Goal: Information Seeking & Learning: Check status

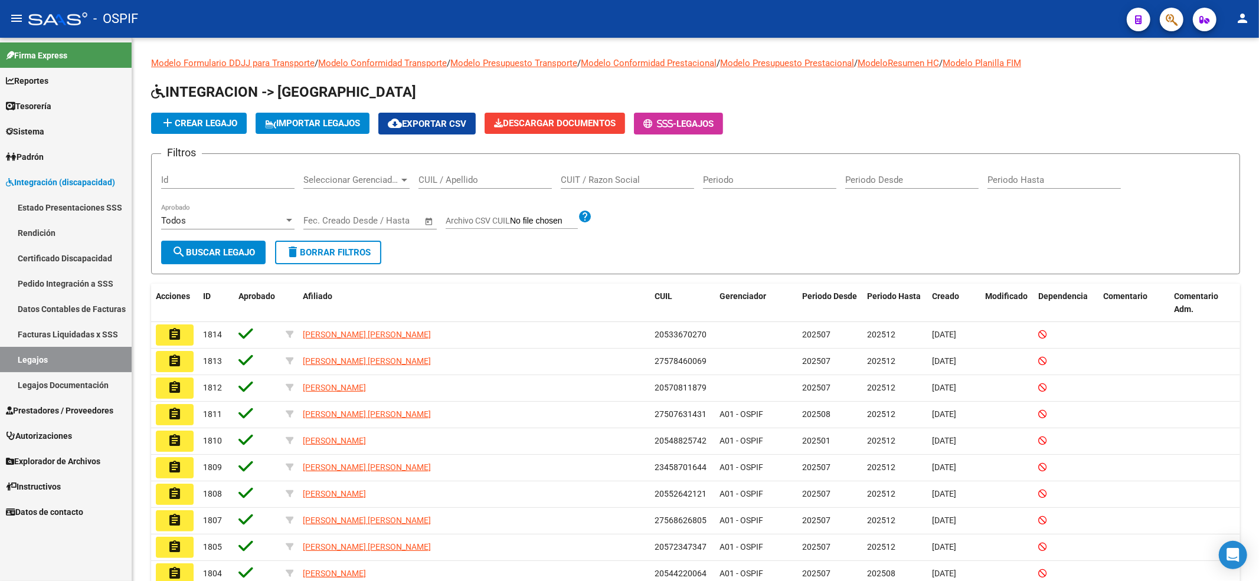
click at [74, 408] on span "Prestadores / Proveedores" at bounding box center [59, 410] width 107 height 13
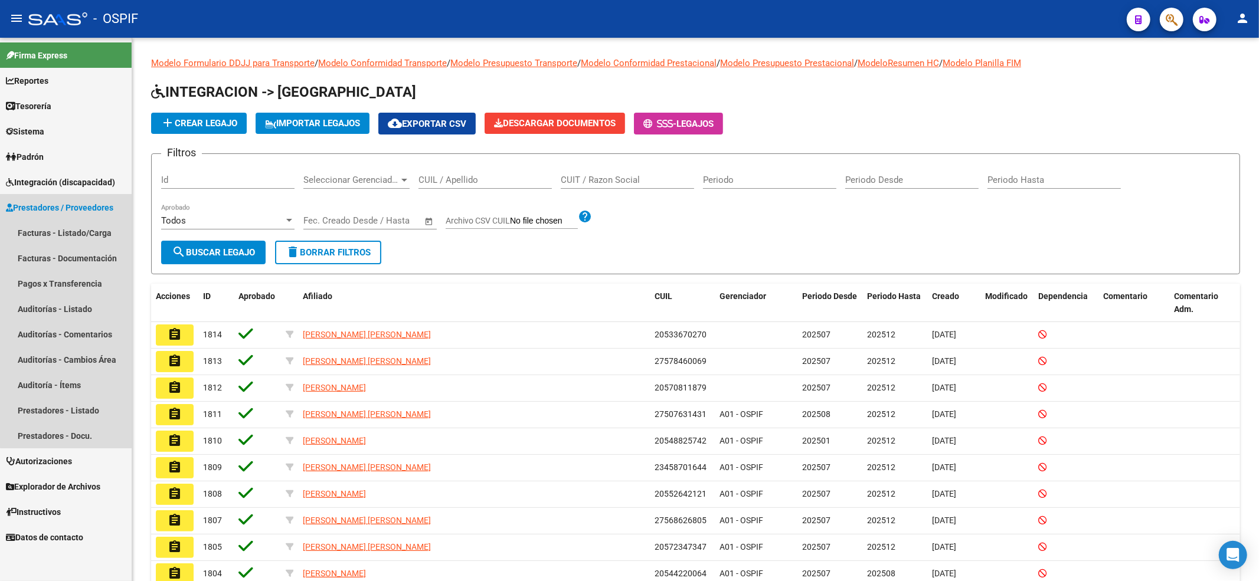
click at [80, 218] on link "Prestadores / Proveedores" at bounding box center [66, 207] width 132 height 25
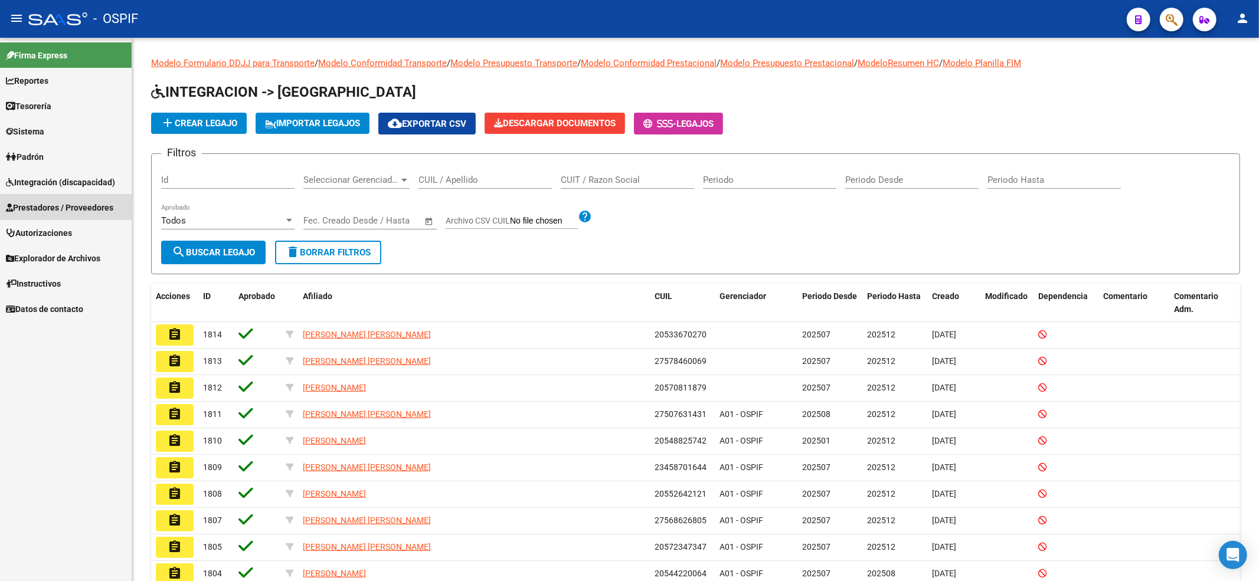
click at [80, 222] on link "Facturas - Listado/Carga" at bounding box center [66, 232] width 132 height 25
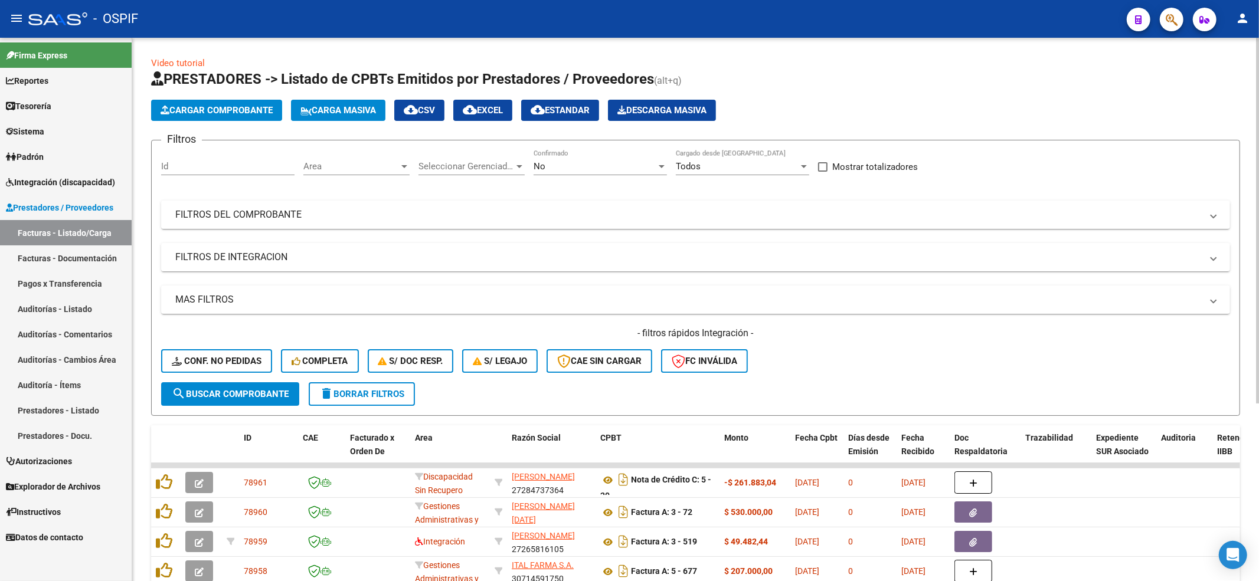
click at [369, 168] on span "Area" at bounding box center [351, 166] width 96 height 11
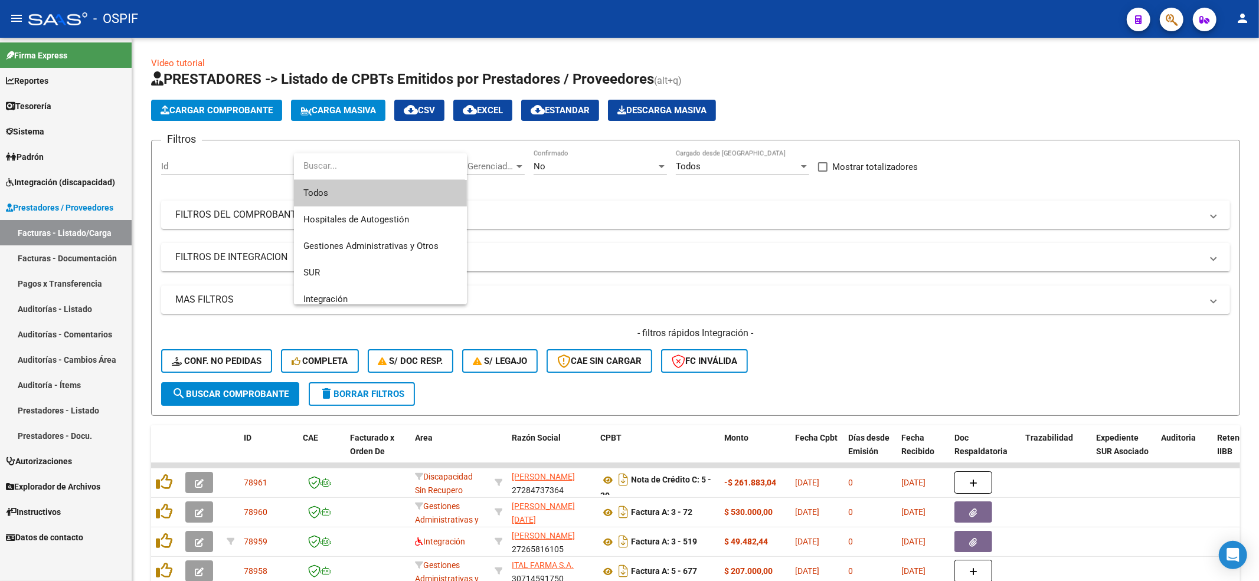
click at [107, 175] on div at bounding box center [629, 290] width 1259 height 581
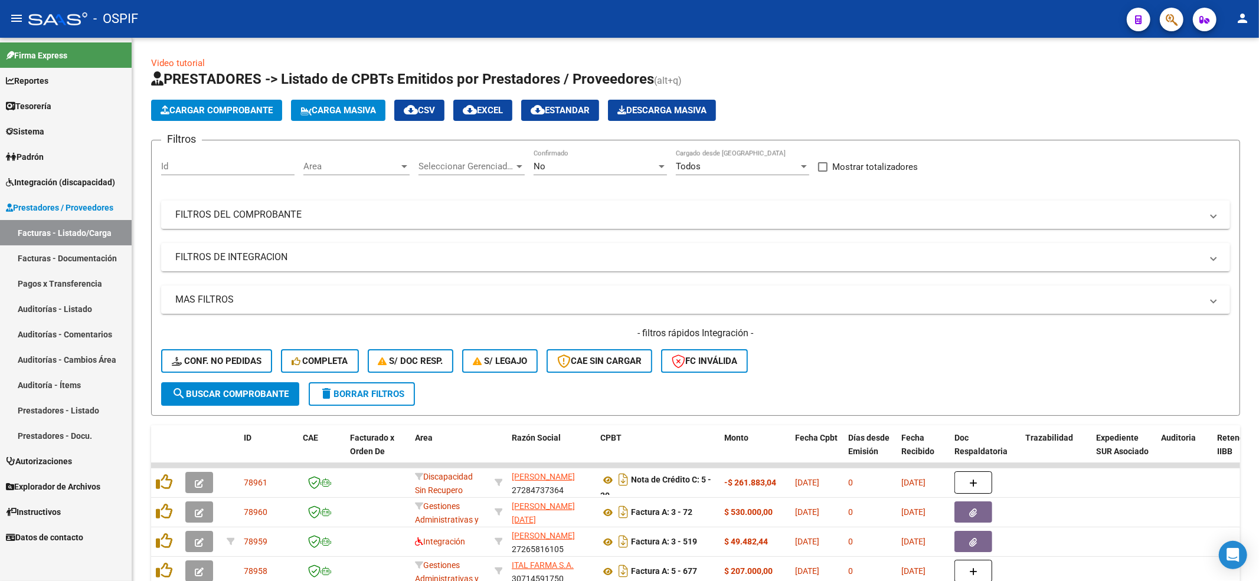
click at [99, 176] on span "Integración (discapacidad)" at bounding box center [60, 182] width 109 height 13
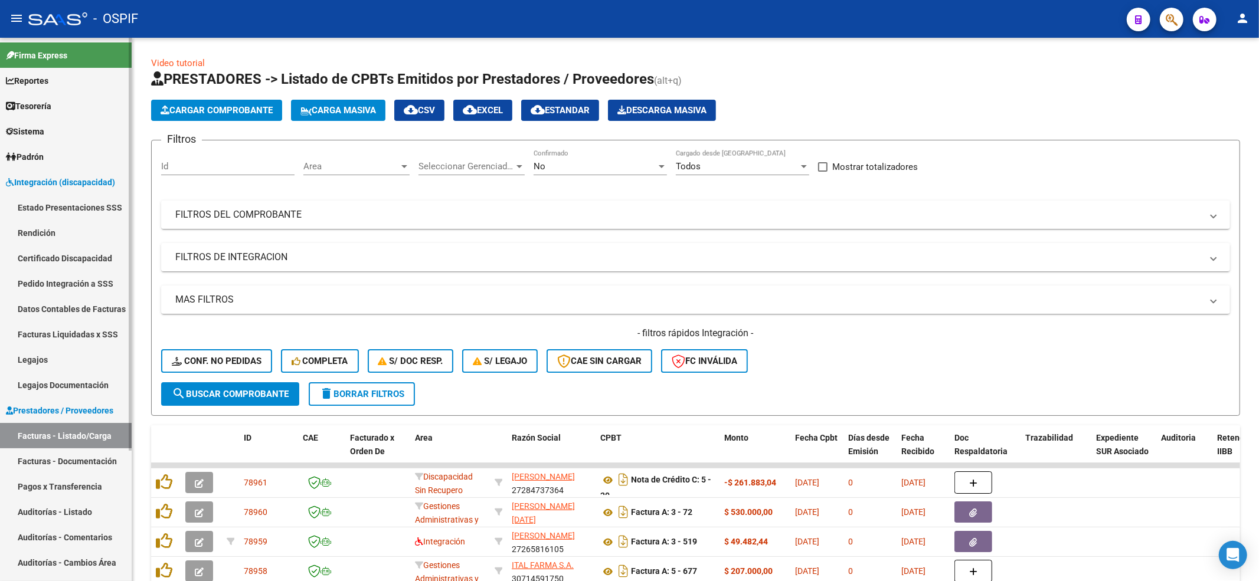
click at [74, 290] on link "Pedido Integración a SSS" at bounding box center [66, 283] width 132 height 25
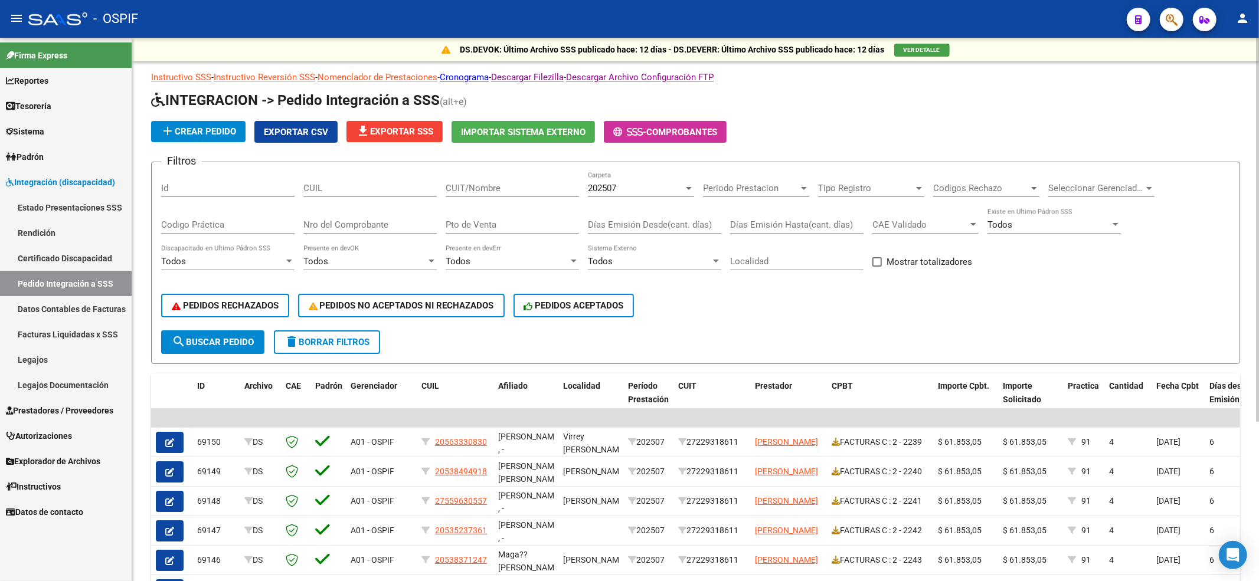
click at [339, 194] on div "CUIL" at bounding box center [369, 184] width 133 height 25
click at [336, 186] on input "CUIL" at bounding box center [369, 188] width 133 height 11
paste input "23543530379"
click at [307, 189] on input "CUIL" at bounding box center [369, 188] width 133 height 11
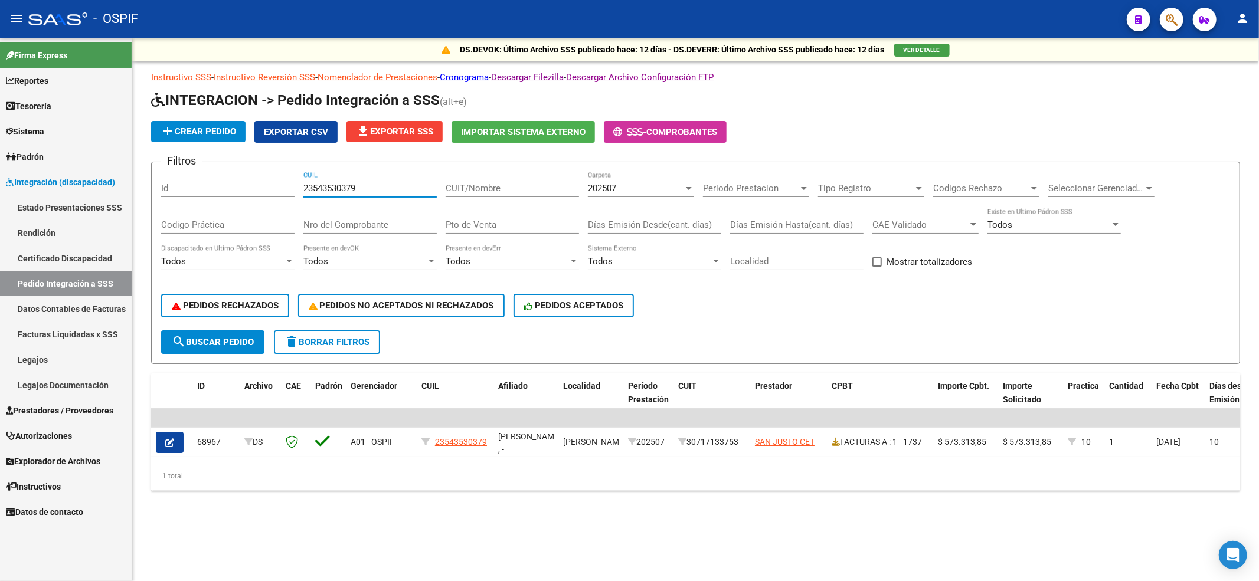
type input "23543530379"
click at [646, 182] on div "202507 Carpeta" at bounding box center [641, 184] width 106 height 25
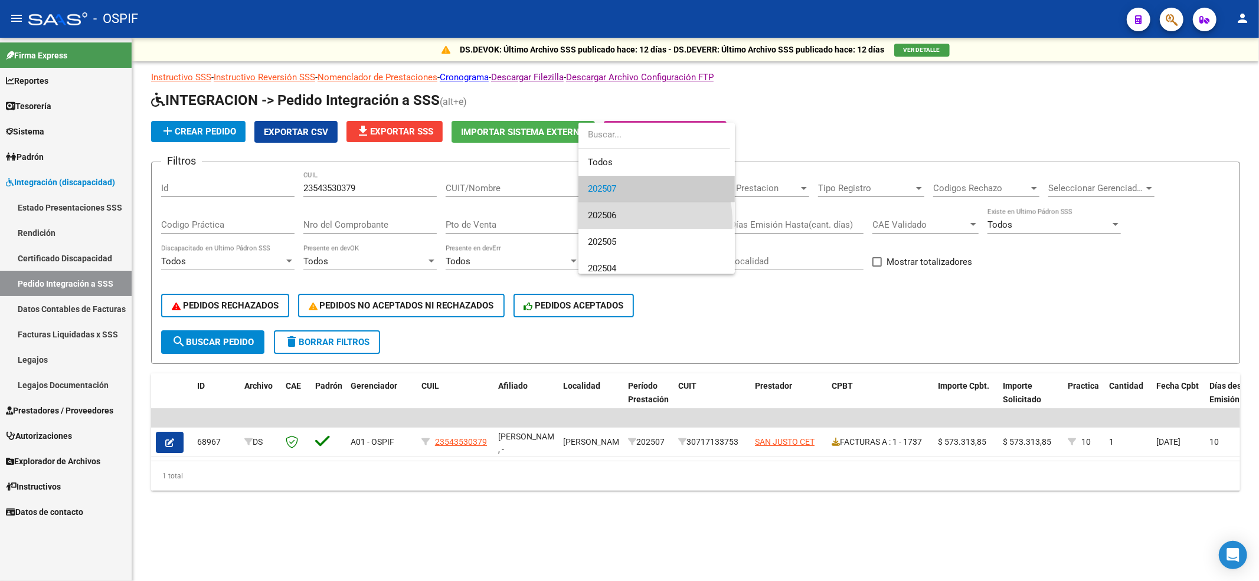
click at [622, 222] on span "202506" at bounding box center [656, 215] width 137 height 27
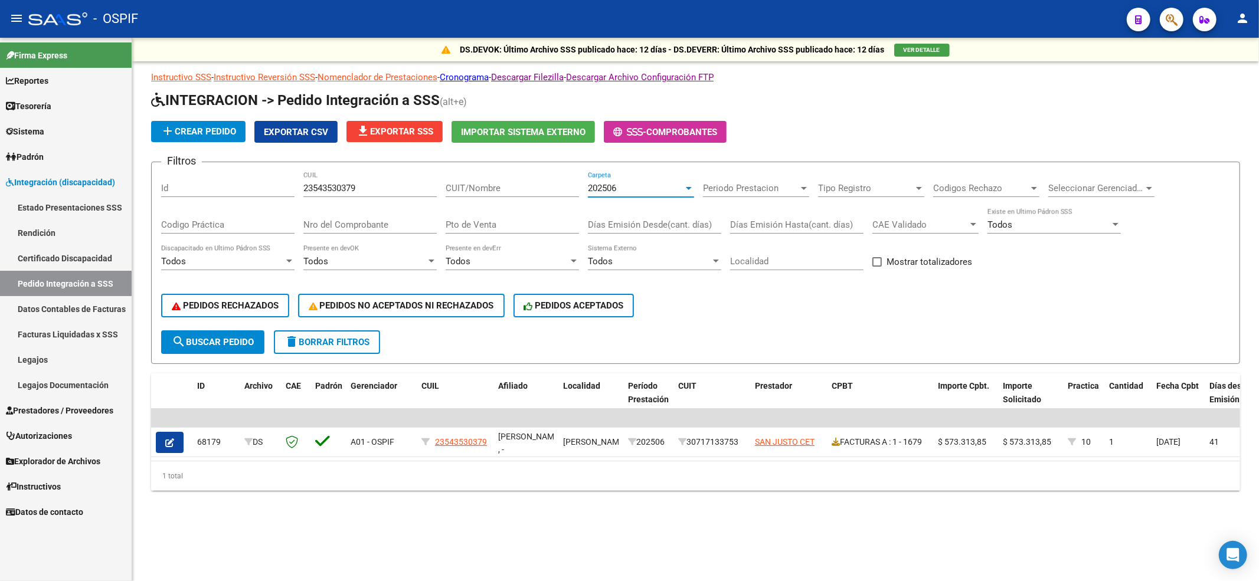
click at [662, 185] on div "202506" at bounding box center [636, 188] width 96 height 11
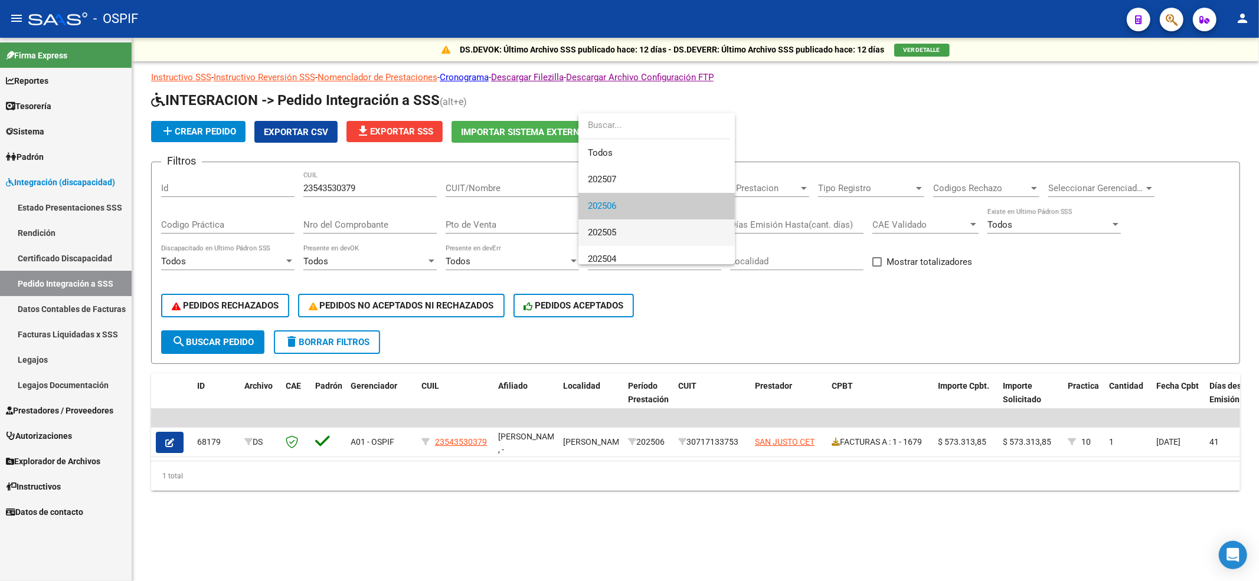
scroll to position [17, 0]
click at [642, 222] on span "202505" at bounding box center [656, 215] width 137 height 27
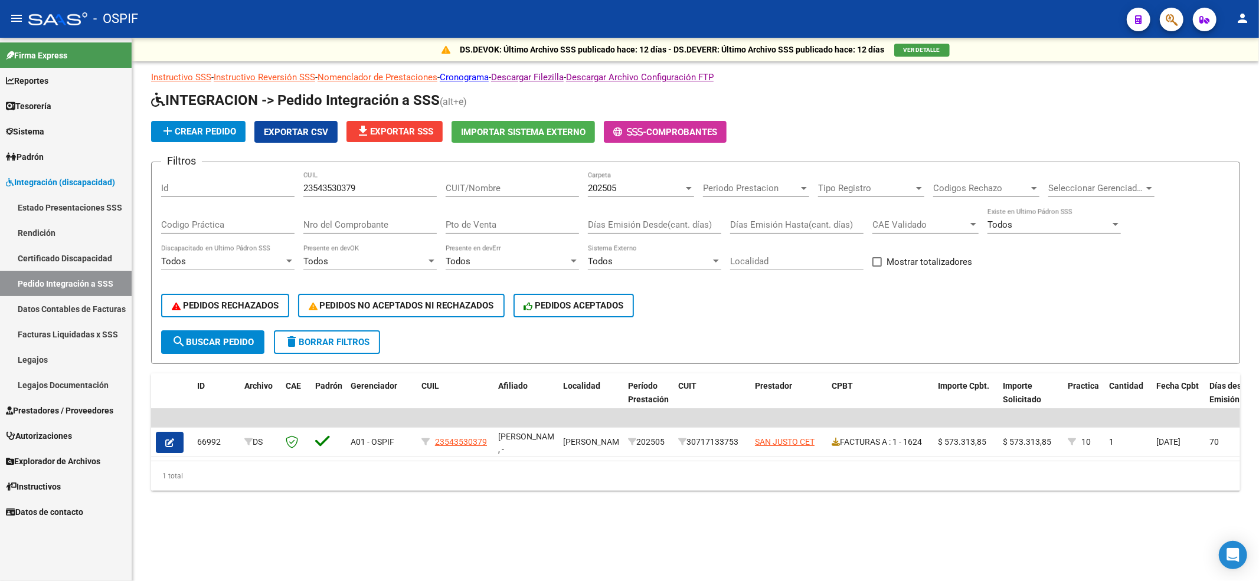
drag, startPoint x: 655, startPoint y: 199, endPoint x: 655, endPoint y: 192, distance: 7.7
click at [655, 192] on div "202505 Carpeta" at bounding box center [641, 190] width 106 height 37
click at [654, 191] on div "202505" at bounding box center [636, 188] width 96 height 11
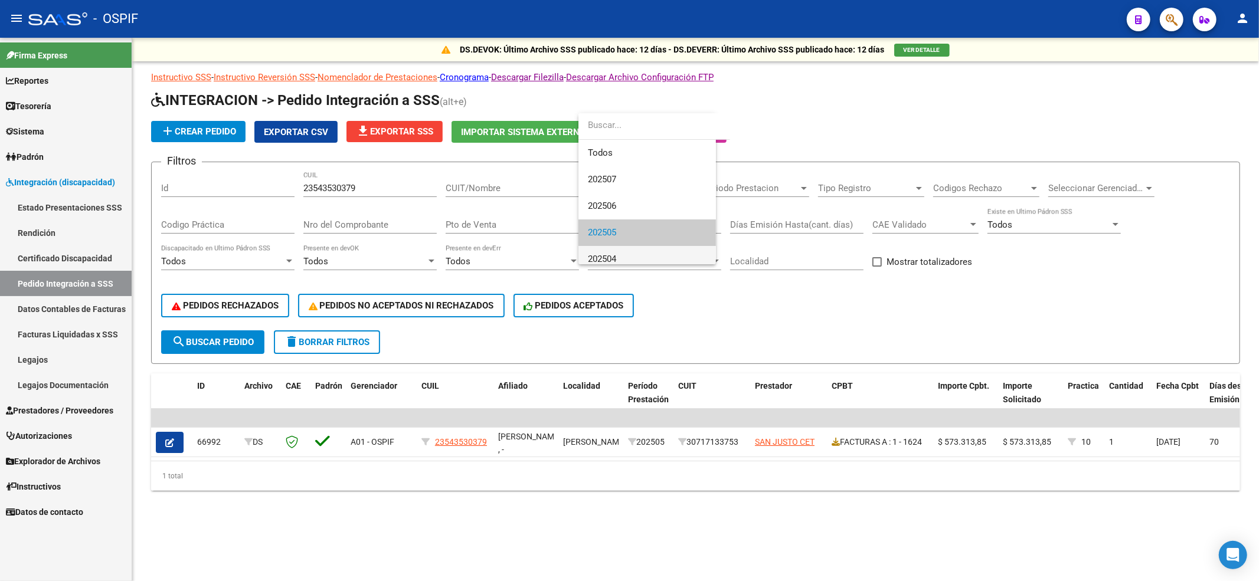
scroll to position [44, 0]
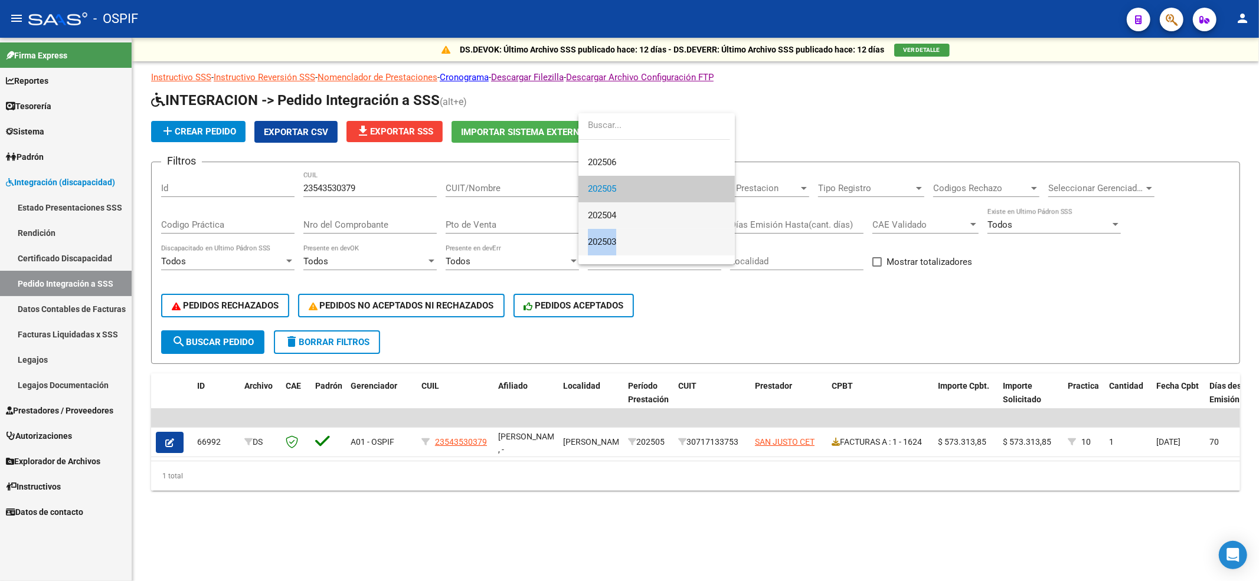
drag, startPoint x: 654, startPoint y: 229, endPoint x: 654, endPoint y: 218, distance: 11.2
click at [654, 218] on div "Todos 202507 202506 202505 202504 202503 202502 202501 202412 202411 202410 202…" at bounding box center [656, 188] width 156 height 151
click at [654, 218] on span "202504" at bounding box center [656, 215] width 137 height 27
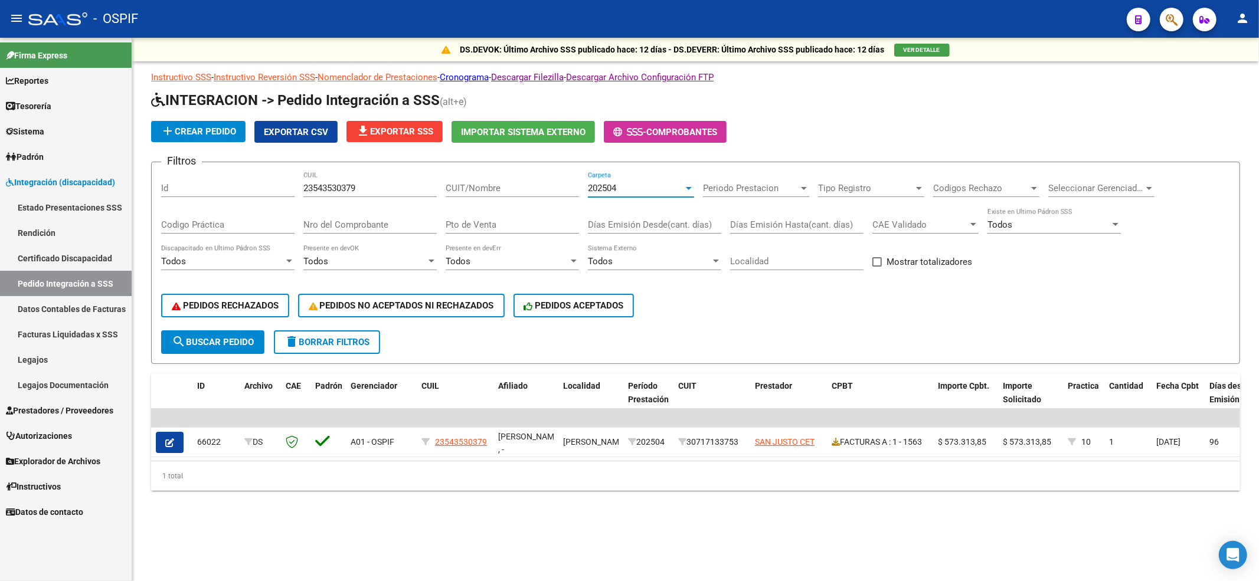
click at [654, 182] on div "202504 Carpeta" at bounding box center [641, 184] width 106 height 25
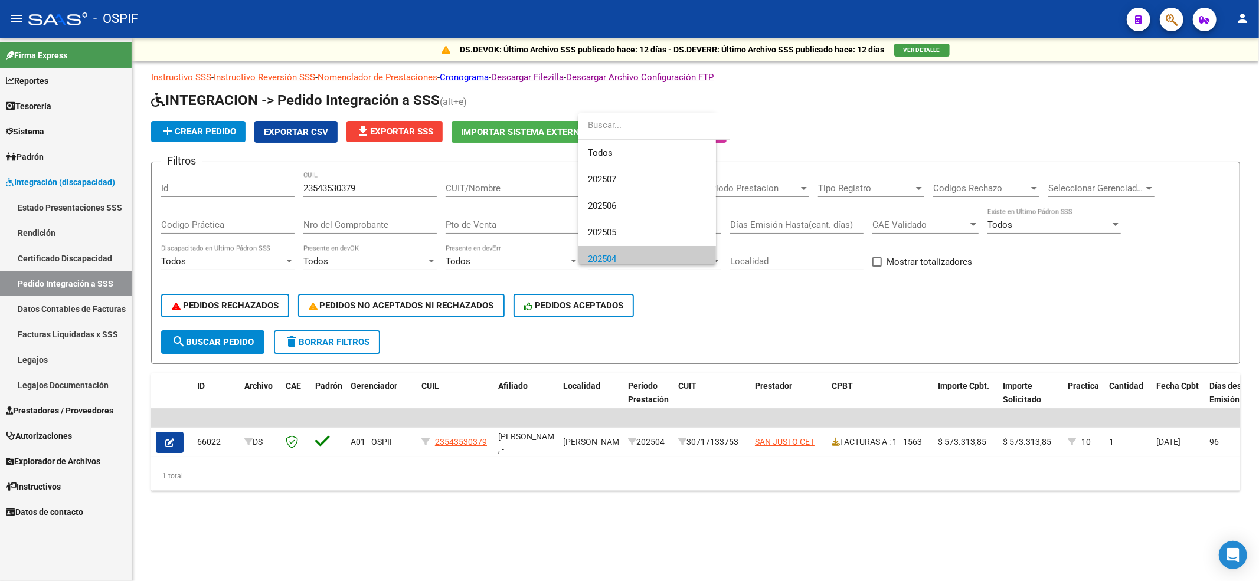
scroll to position [71, 0]
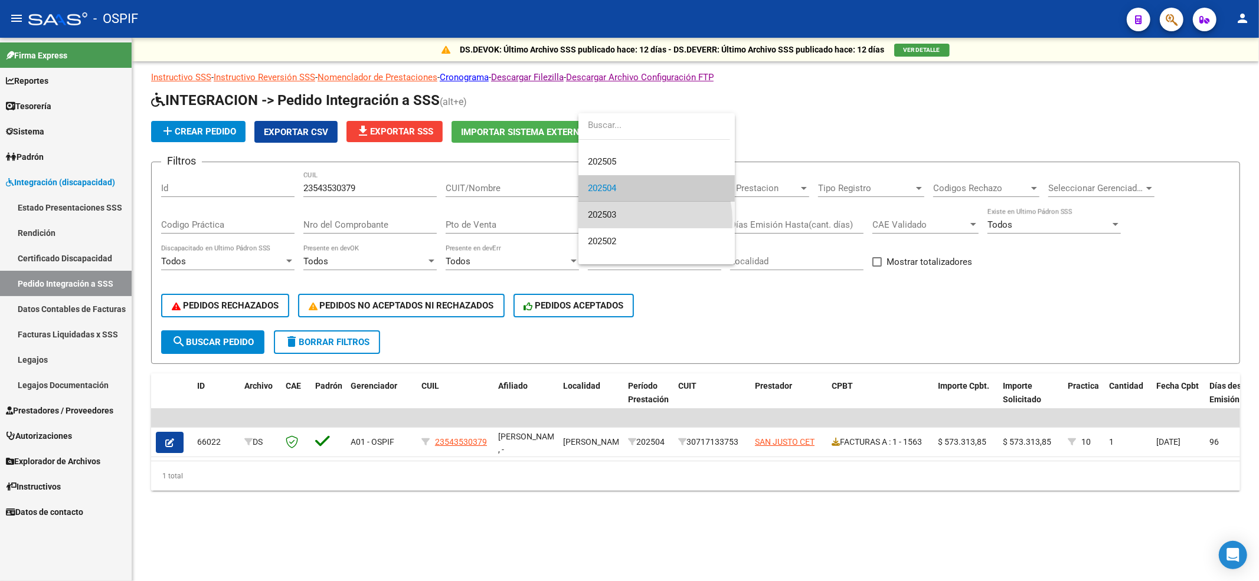
click at [636, 221] on span "202503" at bounding box center [656, 215] width 137 height 27
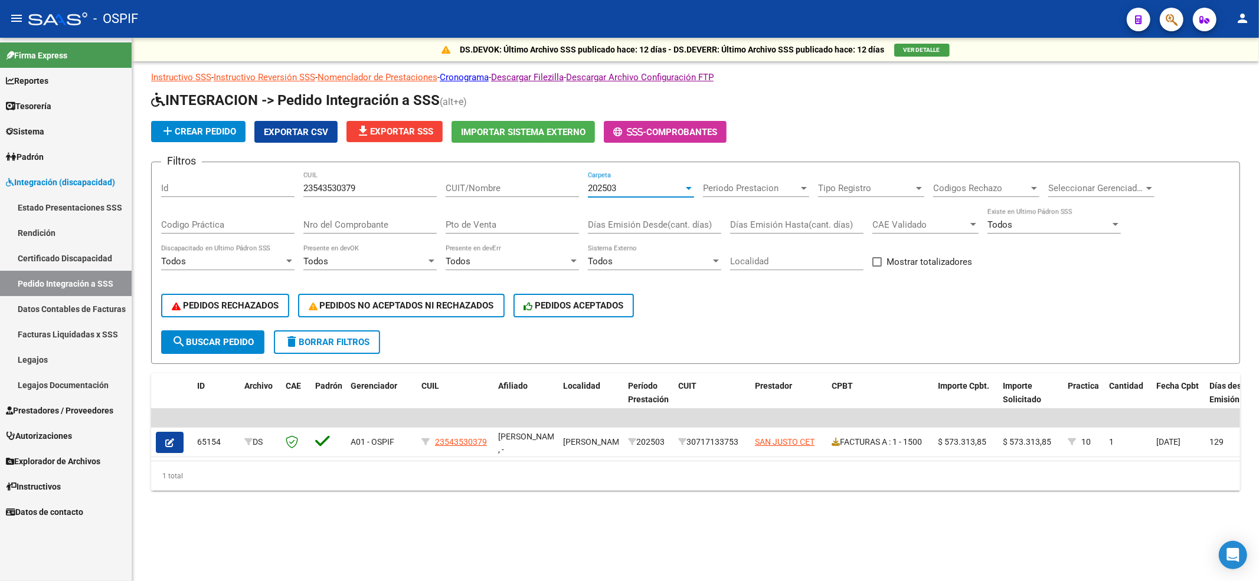
click at [636, 198] on div "202503 Carpeta" at bounding box center [641, 190] width 106 height 37
click at [640, 181] on div "202503 Carpeta" at bounding box center [641, 184] width 106 height 25
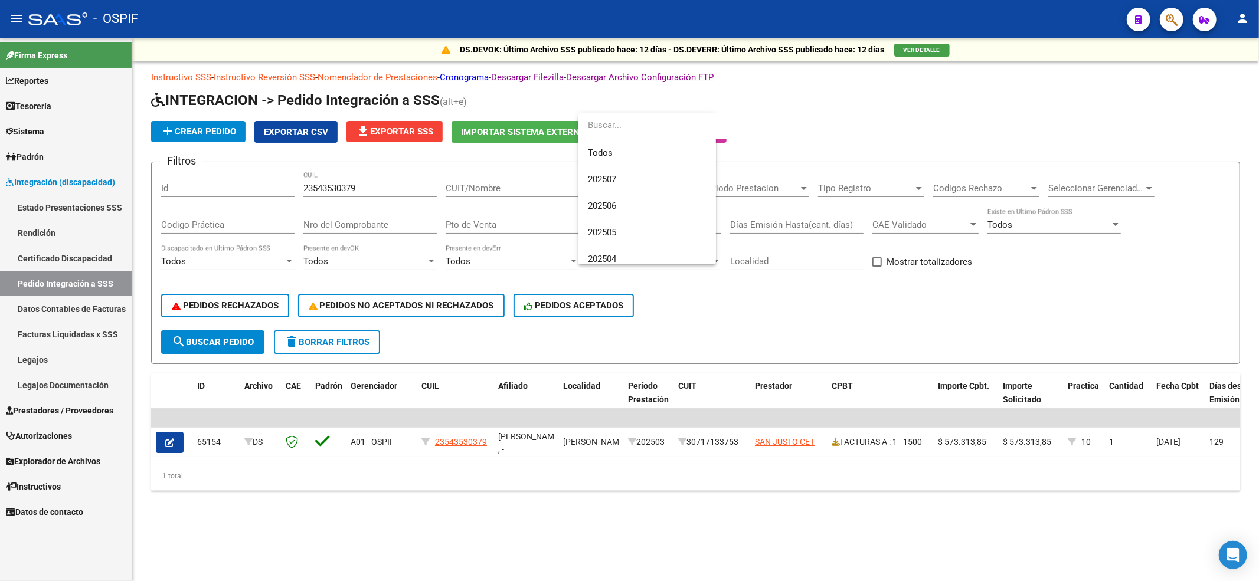
scroll to position [97, 0]
click at [636, 208] on span "202502" at bounding box center [656, 215] width 137 height 27
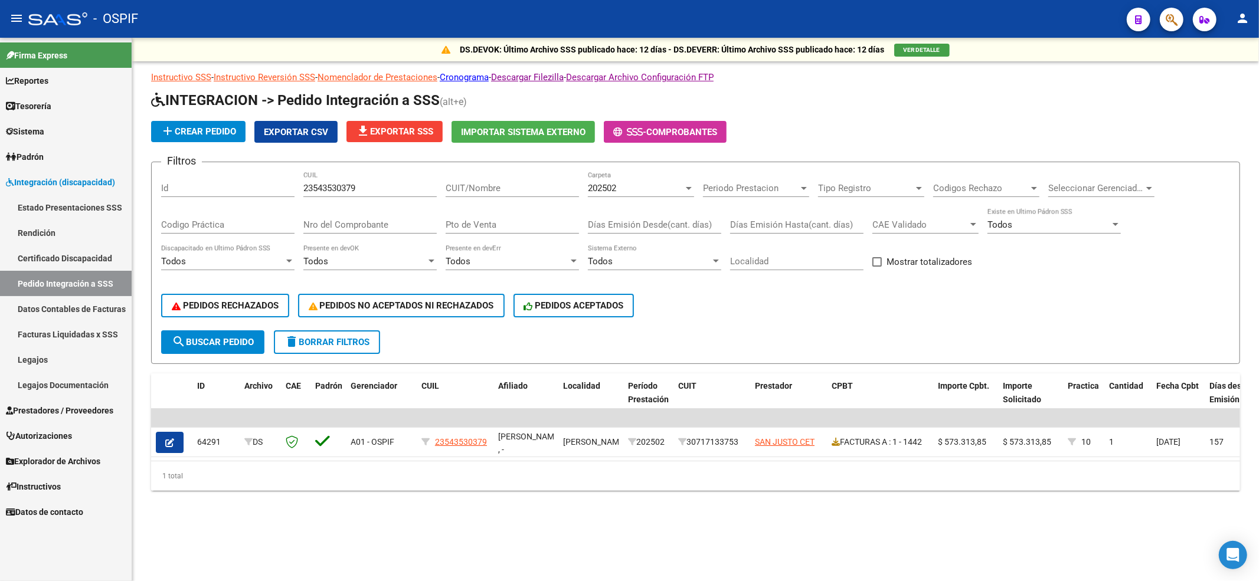
click at [633, 197] on div "202502 Carpeta" at bounding box center [641, 184] width 106 height 25
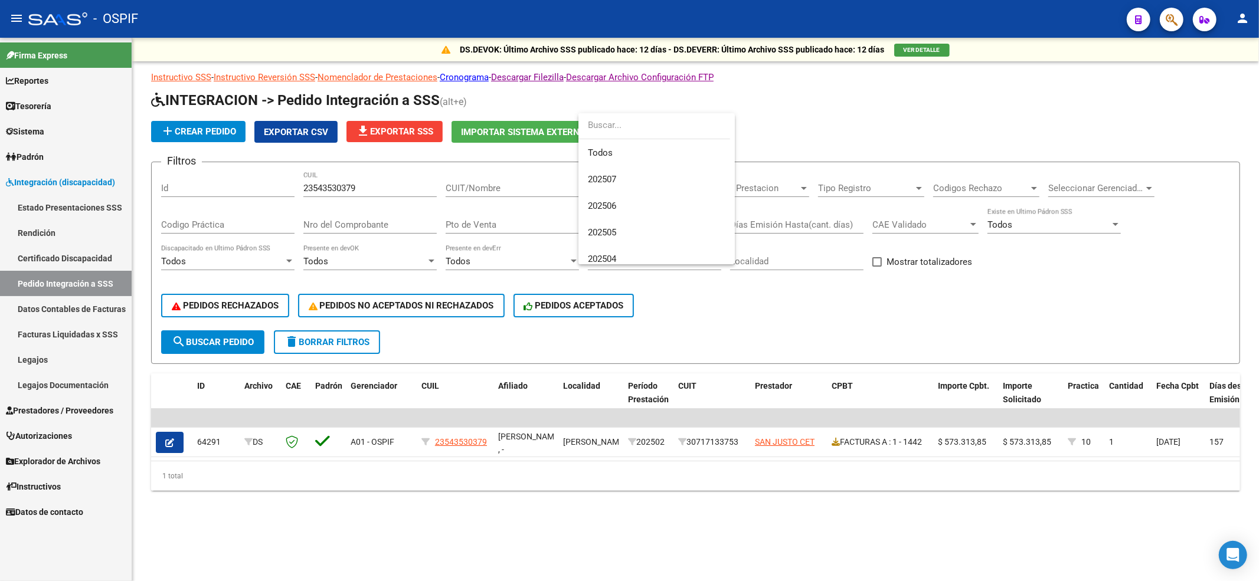
scroll to position [123, 0]
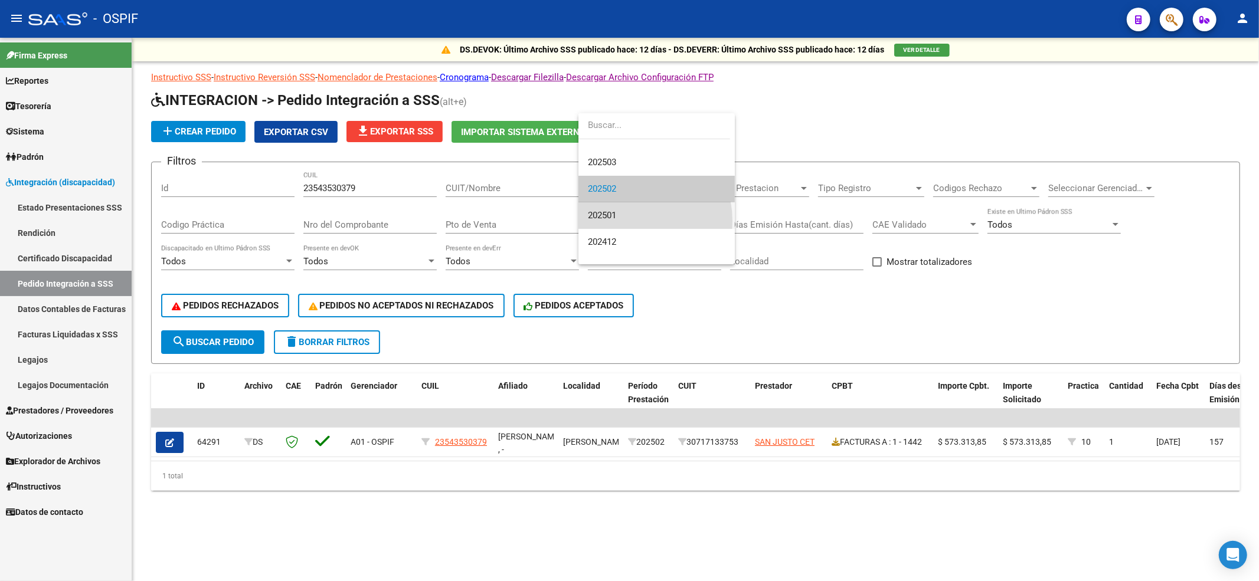
click at [628, 221] on span "202501" at bounding box center [656, 215] width 137 height 27
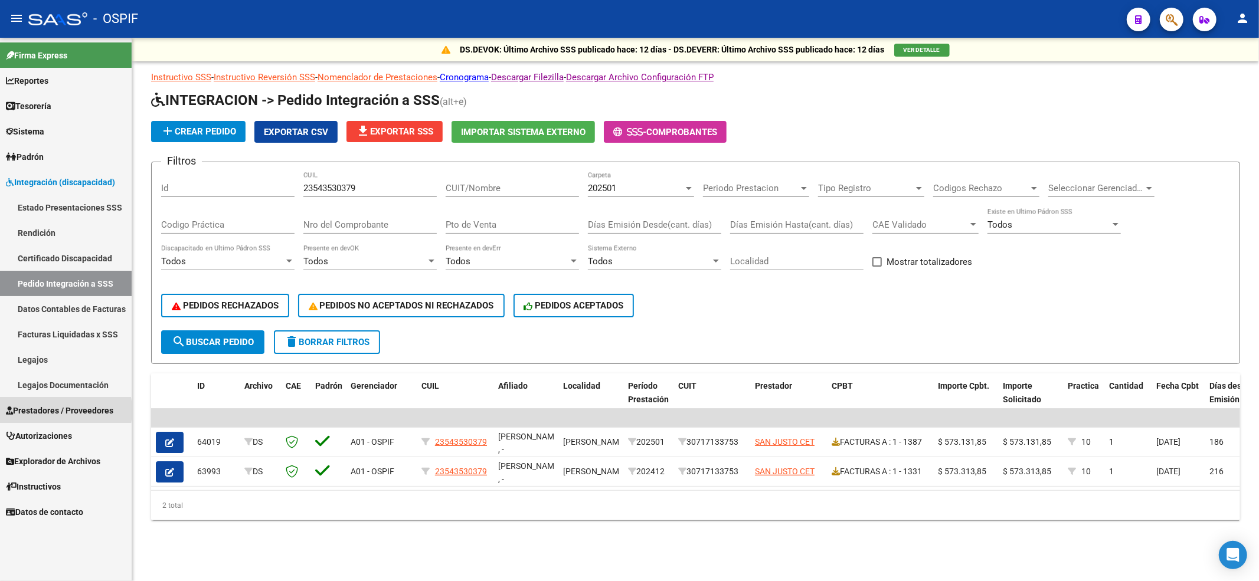
click at [45, 411] on span "Prestadores / Proveedores" at bounding box center [59, 410] width 107 height 13
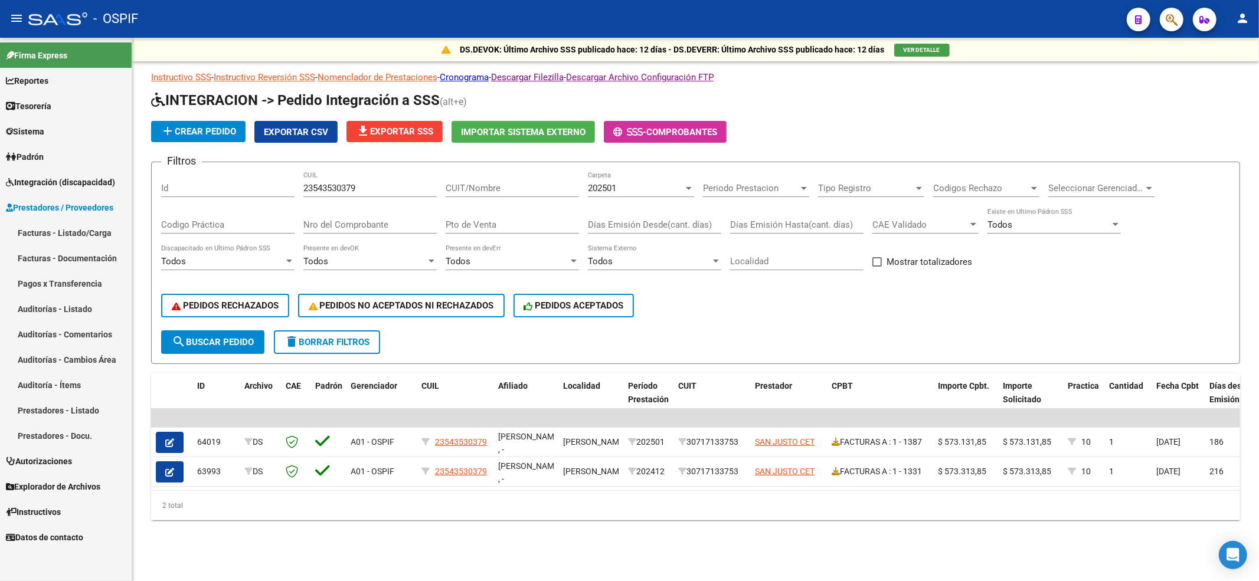
click at [77, 234] on link "Facturas - Listado/Carga" at bounding box center [66, 232] width 132 height 25
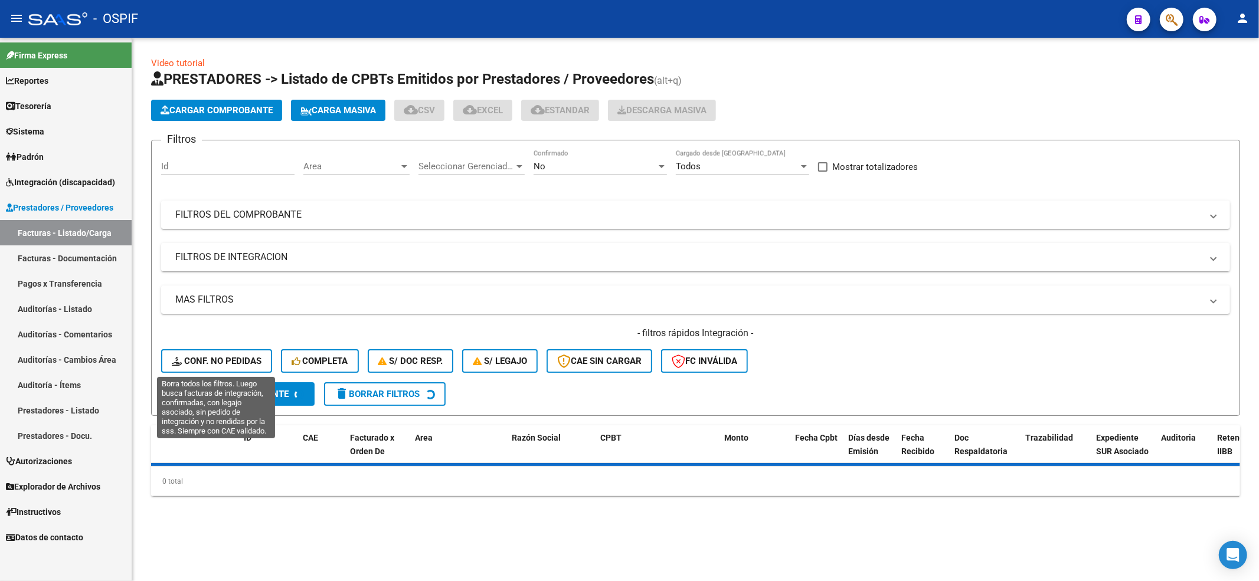
click at [212, 357] on span "Conf. no pedidas" at bounding box center [217, 361] width 90 height 11
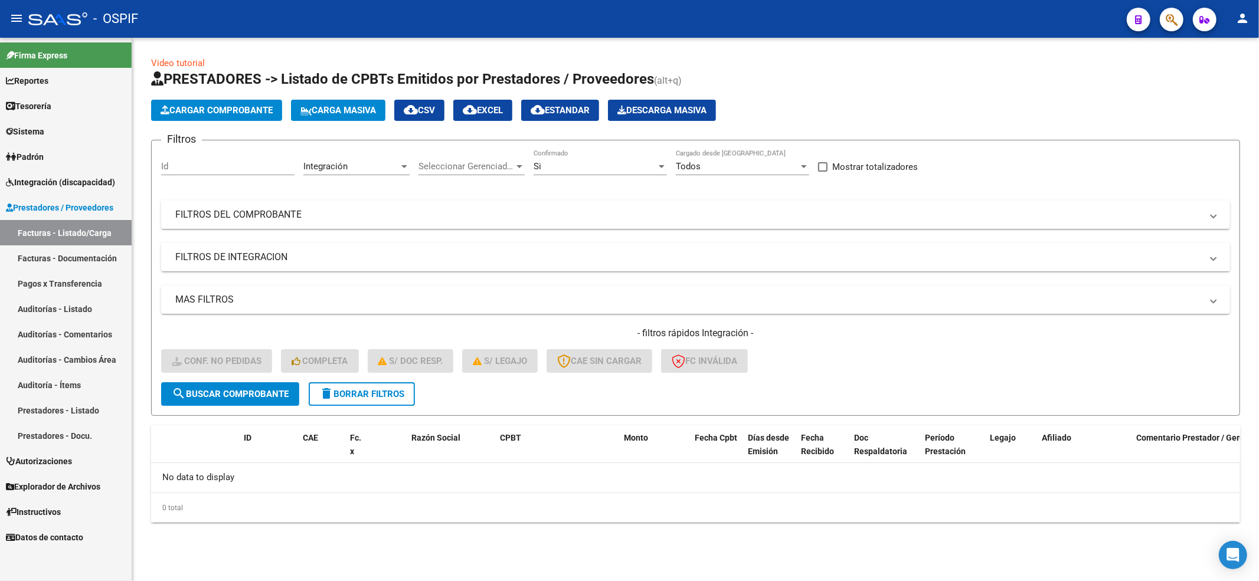
click at [332, 407] on form "Filtros Id Integración Area Seleccionar Gerenciador Seleccionar Gerenciador Si …" at bounding box center [695, 278] width 1089 height 276
click at [335, 398] on span "delete Borrar Filtros" at bounding box center [361, 394] width 85 height 11
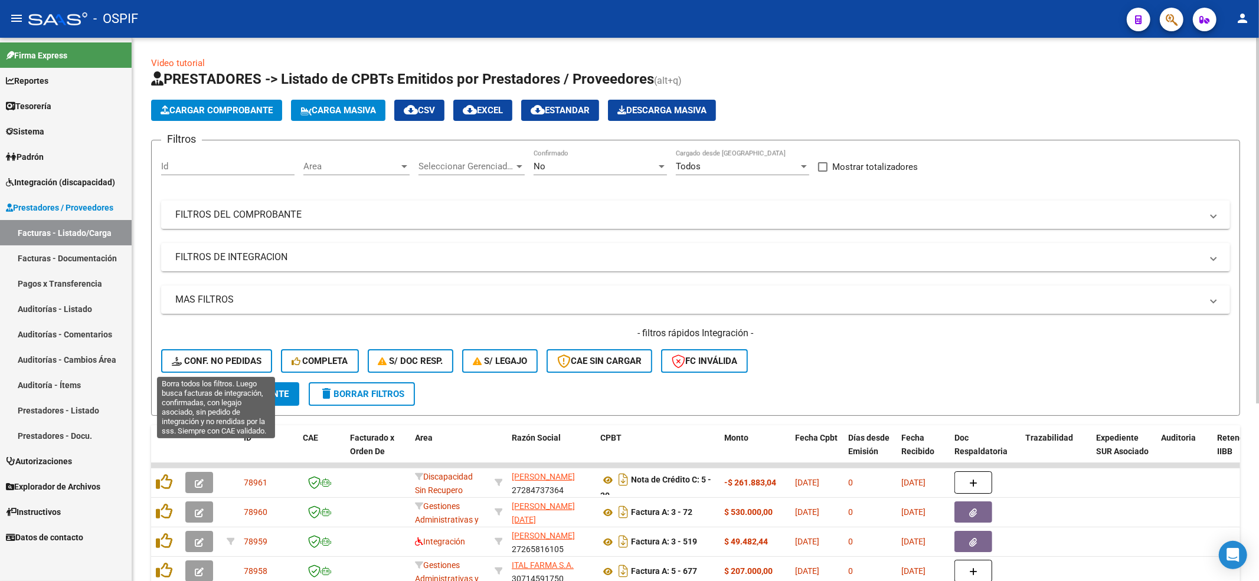
click at [197, 356] on span "Conf. no pedidas" at bounding box center [217, 361] width 90 height 11
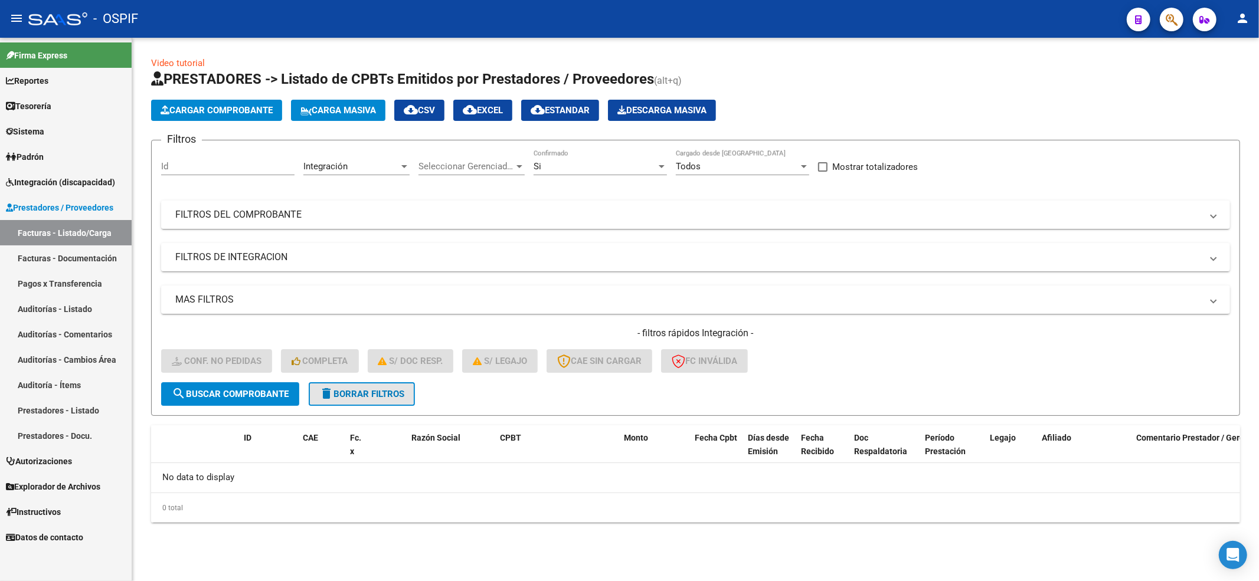
click at [391, 391] on span "delete Borrar Filtros" at bounding box center [361, 394] width 85 height 11
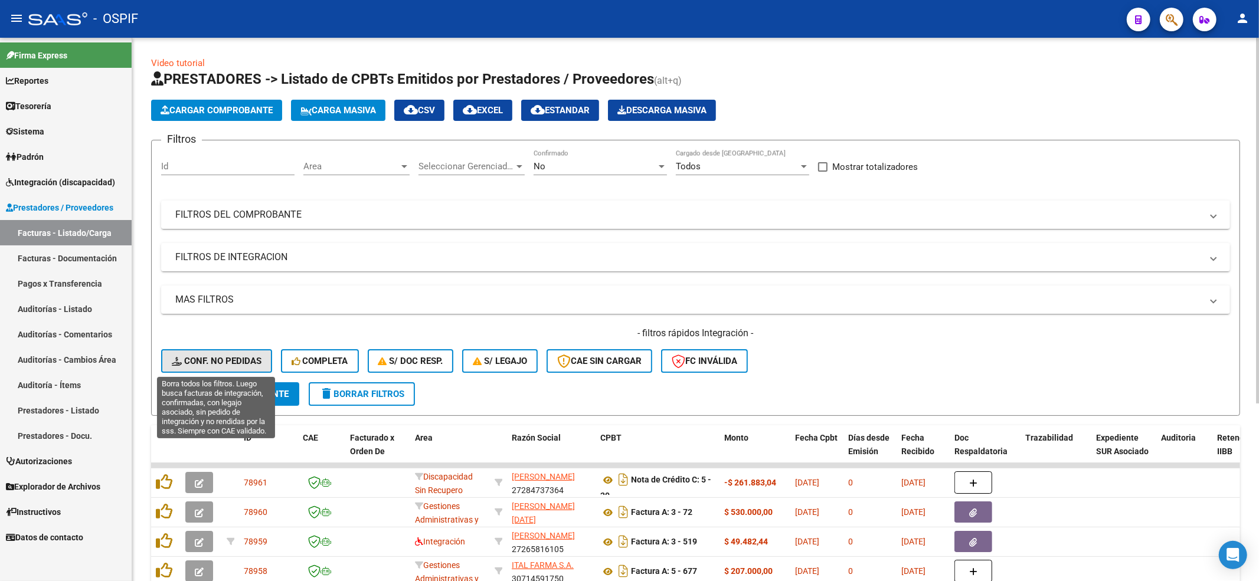
click at [198, 356] on span "Conf. no pedidas" at bounding box center [217, 361] width 90 height 11
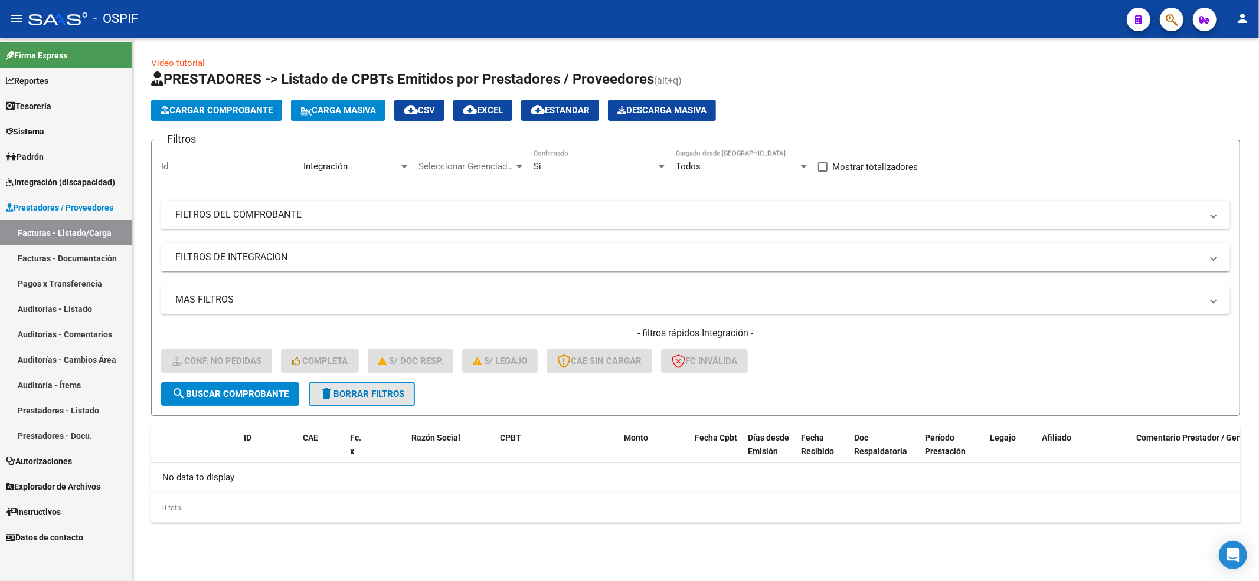
click at [339, 392] on span "delete Borrar Filtros" at bounding box center [361, 394] width 85 height 11
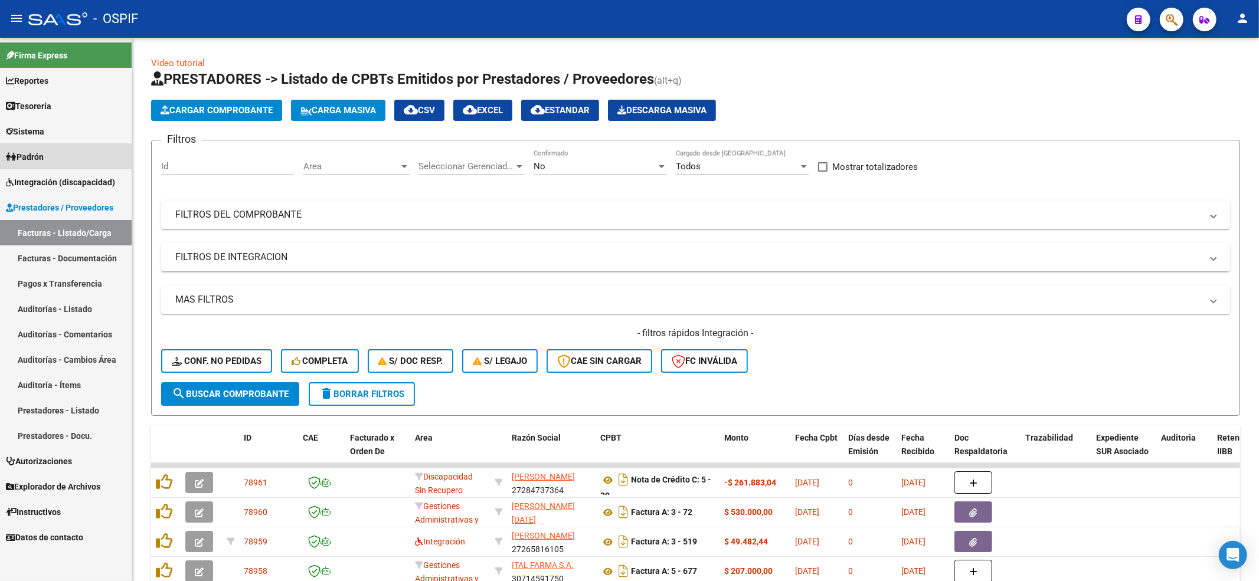
click at [63, 168] on link "Padrón" at bounding box center [66, 156] width 132 height 25
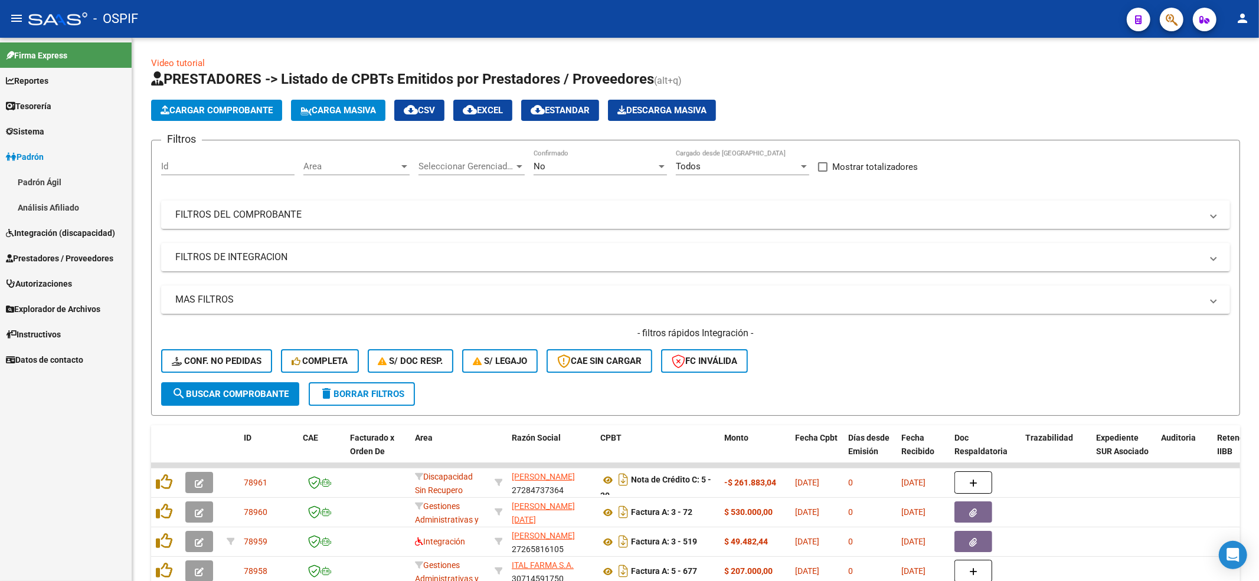
click at [60, 222] on link "Integración (discapacidad)" at bounding box center [66, 232] width 132 height 25
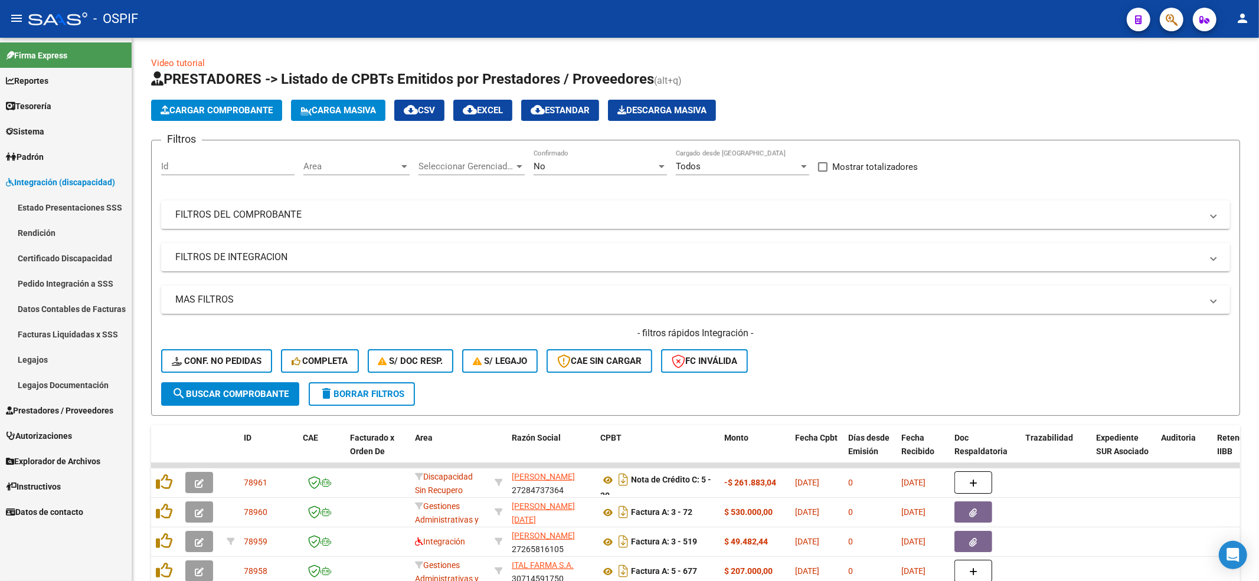
click at [47, 354] on link "Legajos" at bounding box center [66, 359] width 132 height 25
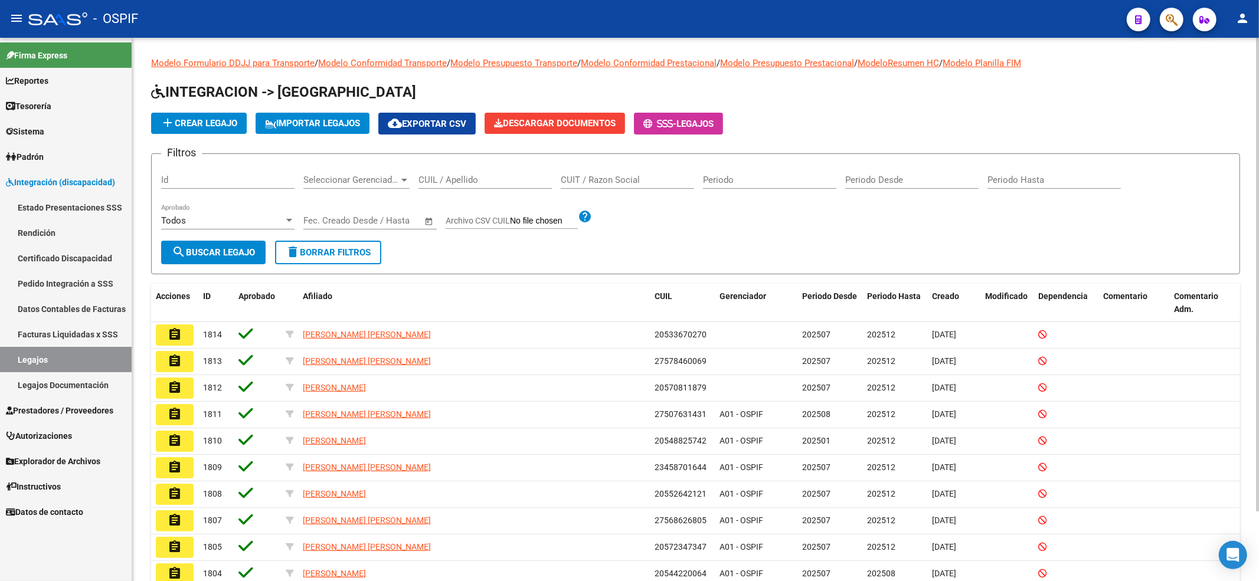
click at [501, 175] on input "CUIL / Apellido" at bounding box center [484, 180] width 133 height 11
paste input "27521659047"
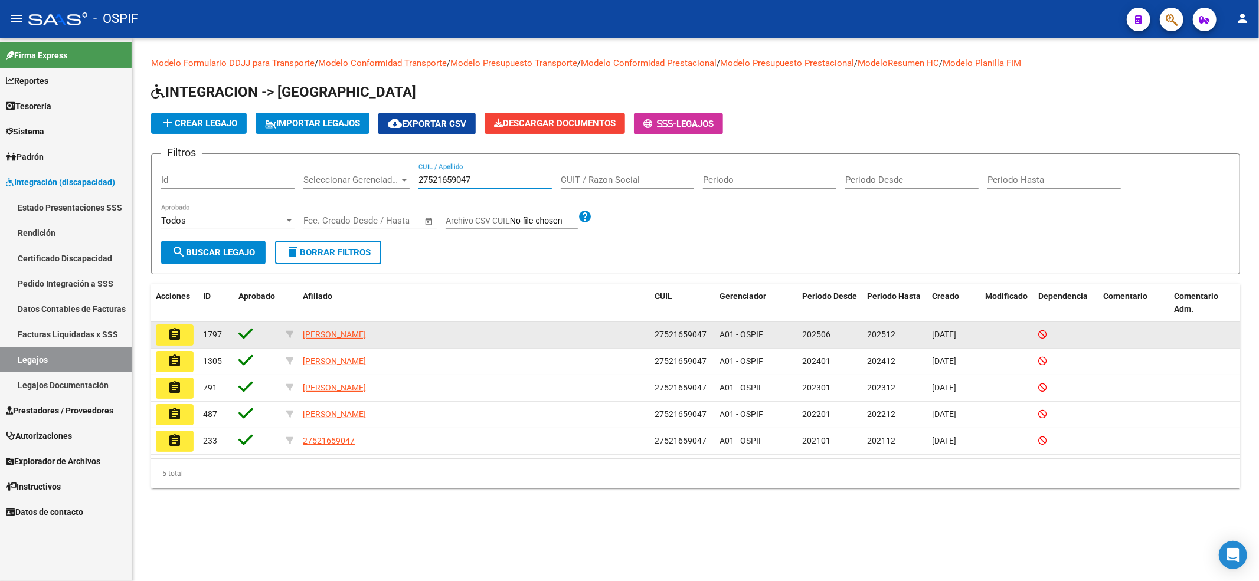
type input "27521659047"
drag, startPoint x: 509, startPoint y: 329, endPoint x: 305, endPoint y: 335, distance: 203.7
click at [305, 335] on div "[PERSON_NAME]" at bounding box center [474, 335] width 342 height 14
click at [173, 333] on mat-icon "assignment" at bounding box center [175, 334] width 14 height 14
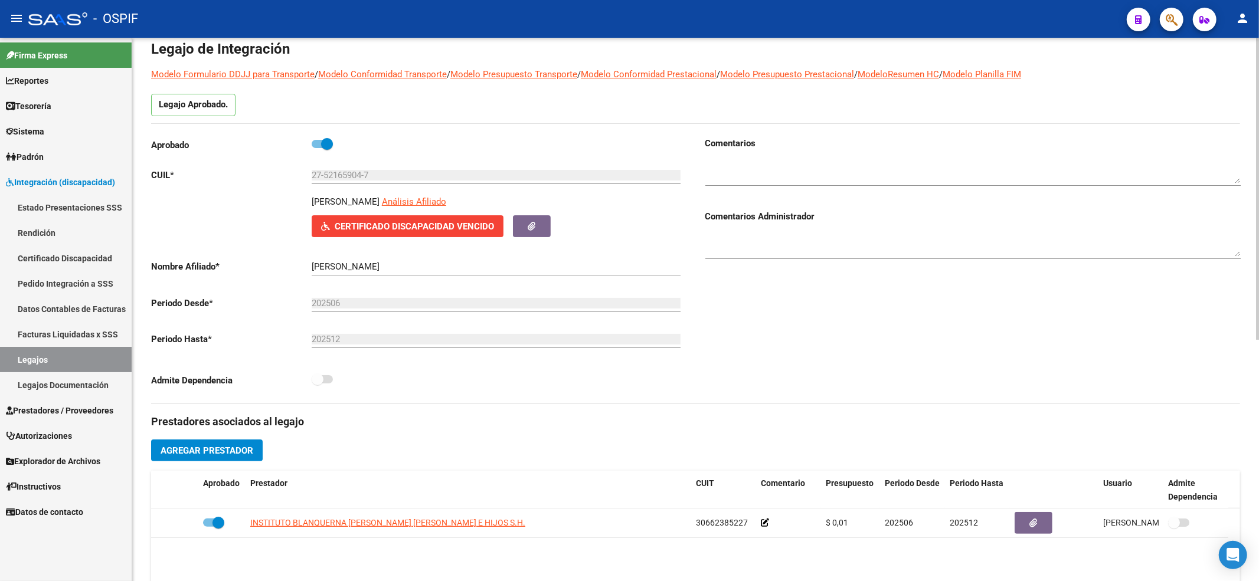
scroll to position [78, 0]
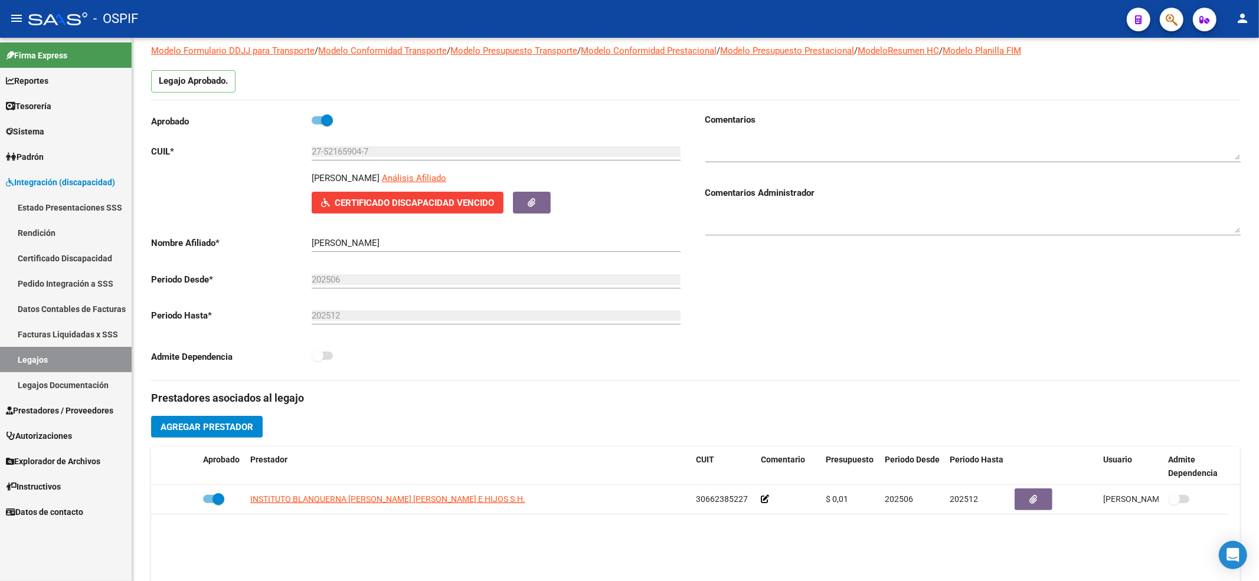
click at [83, 356] on link "Legajos" at bounding box center [66, 359] width 132 height 25
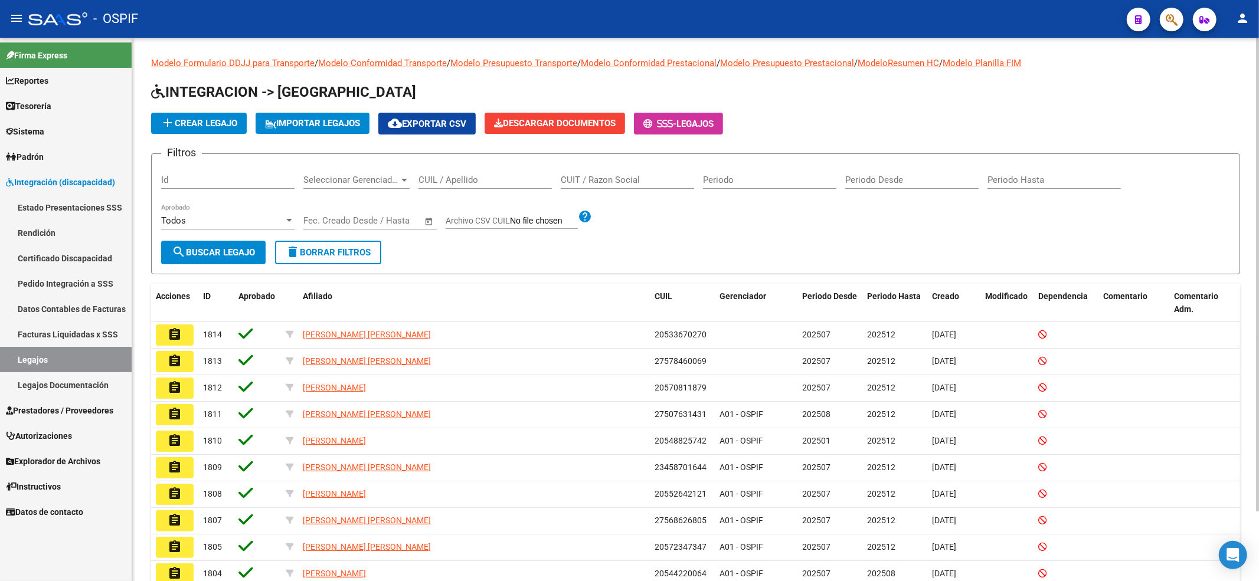
click at [477, 179] on input "CUIL / Apellido" at bounding box center [484, 180] width 133 height 11
paste input "27595595814"
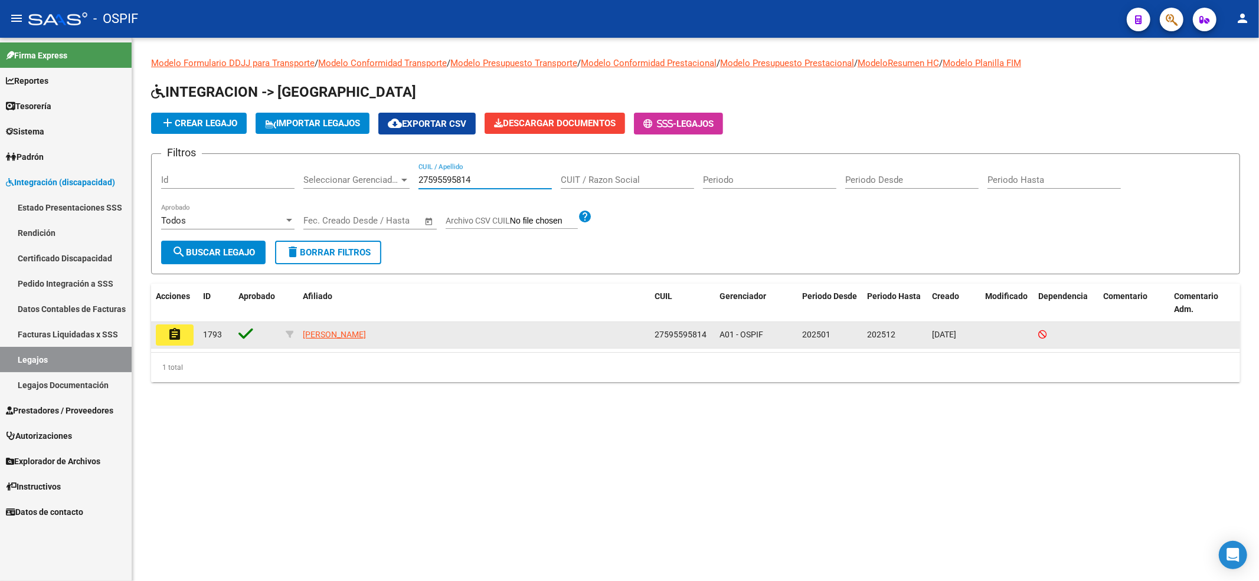
type input "27595595814"
click at [186, 339] on button "assignment" at bounding box center [175, 335] width 38 height 21
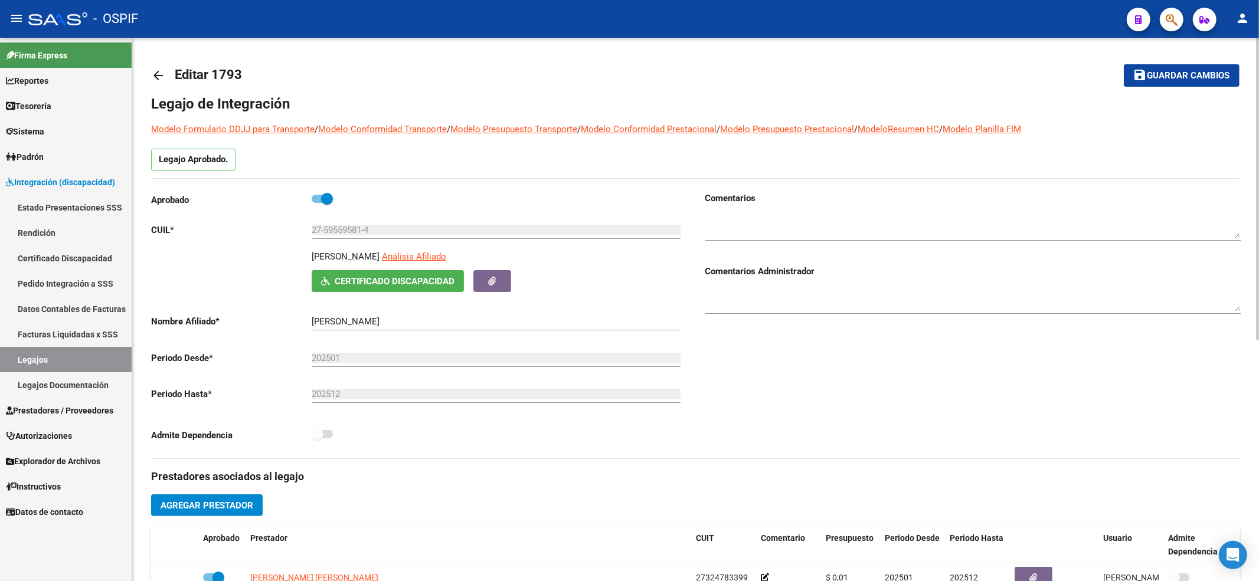
scroll to position [78, 0]
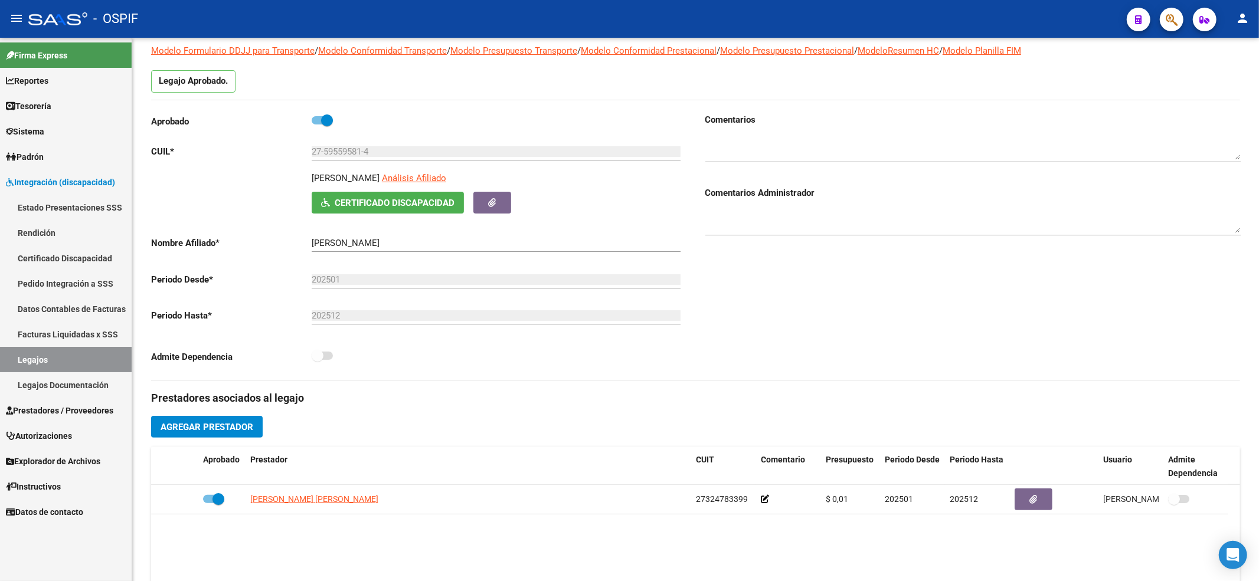
click at [17, 352] on link "Legajos" at bounding box center [66, 359] width 132 height 25
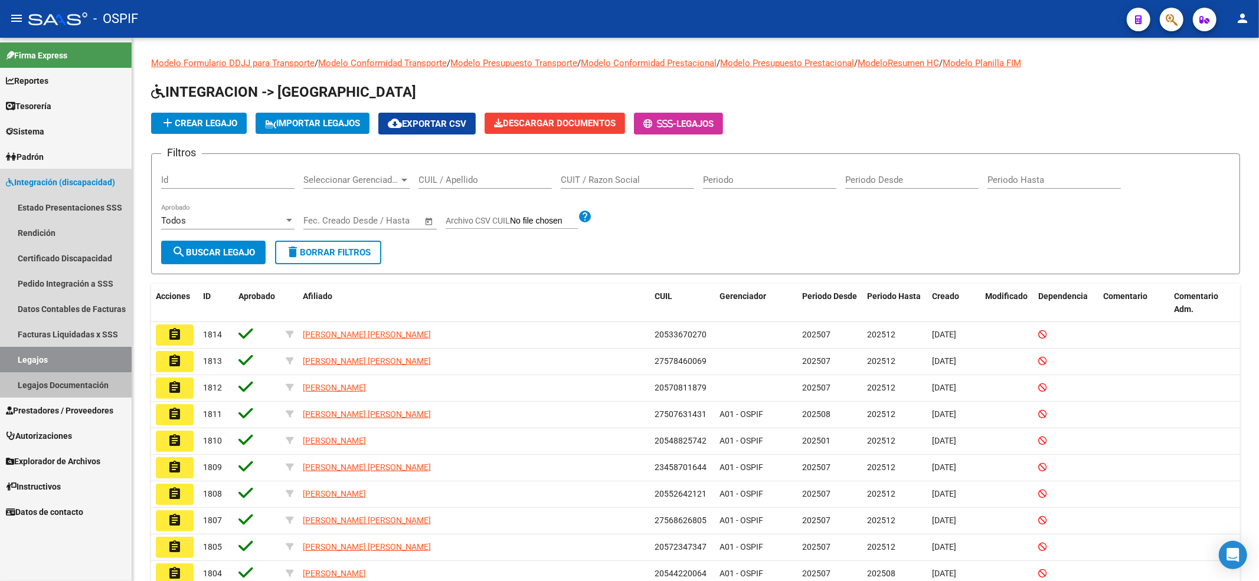
click at [42, 402] on link "Prestadores / Proveedores" at bounding box center [66, 410] width 132 height 25
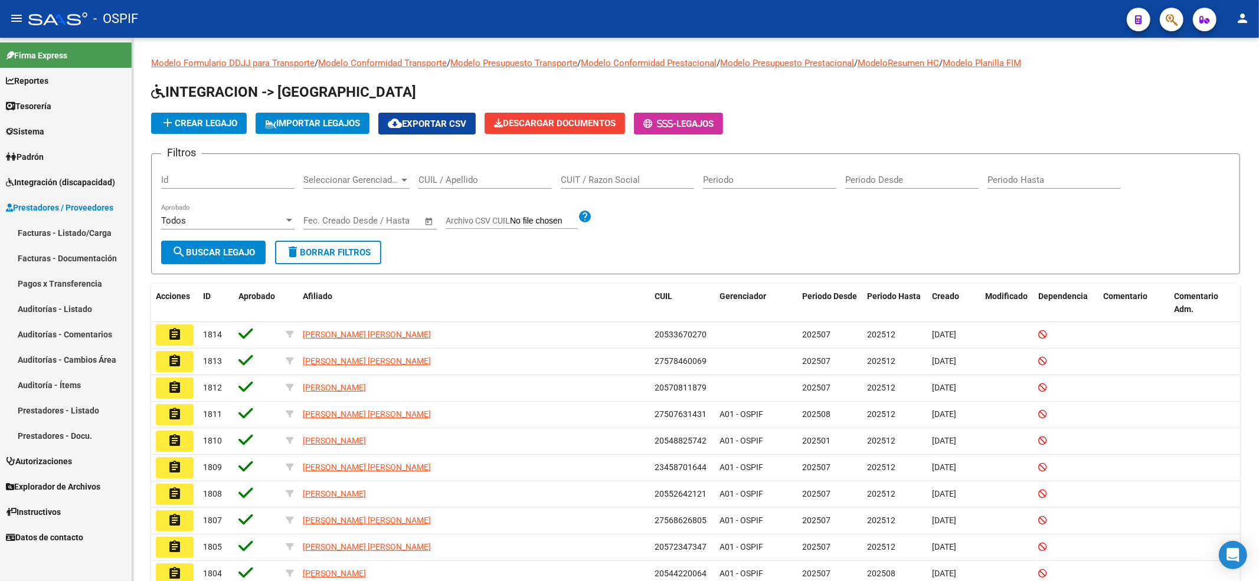
click at [76, 228] on link "Facturas - Listado/Carga" at bounding box center [66, 232] width 132 height 25
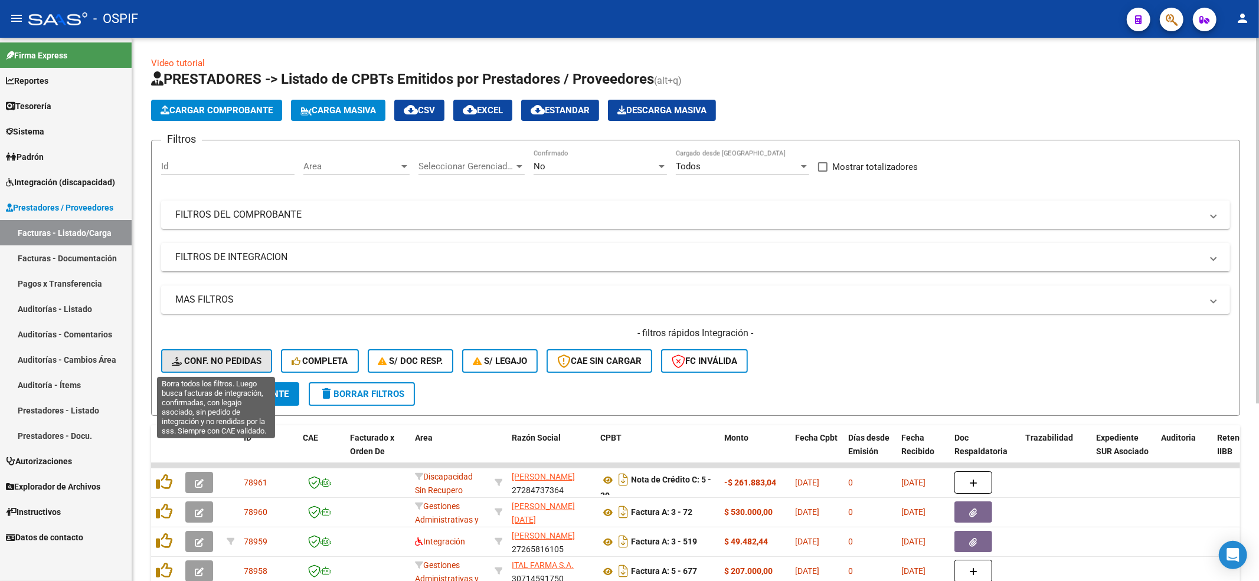
click at [237, 361] on span "Conf. no pedidas" at bounding box center [217, 361] width 90 height 11
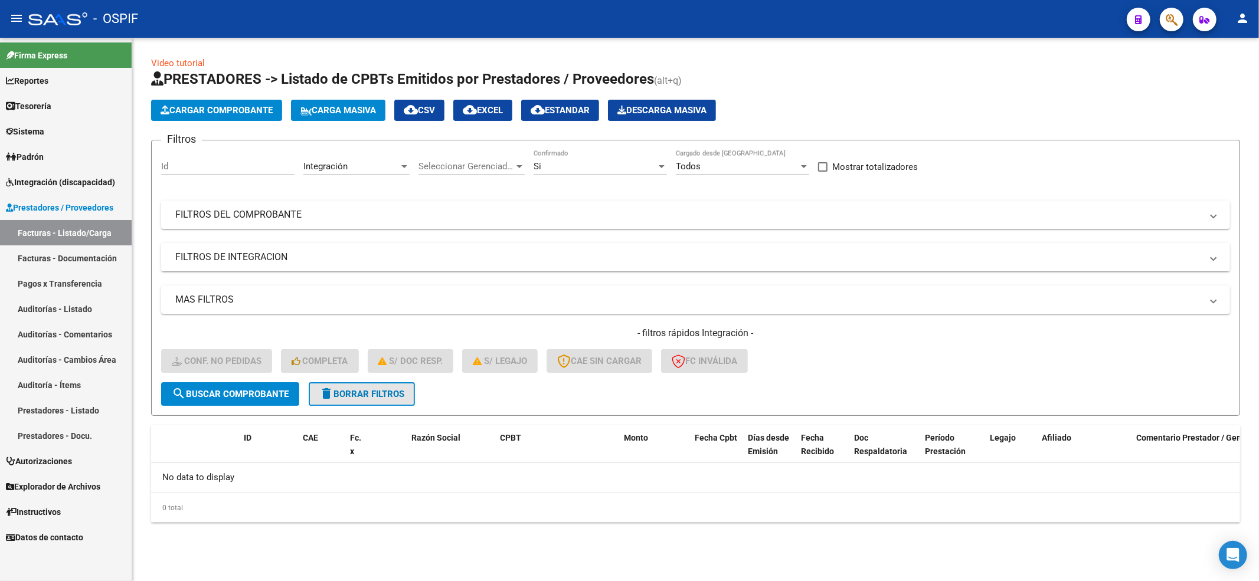
click at [368, 385] on button "delete Borrar Filtros" at bounding box center [362, 394] width 106 height 24
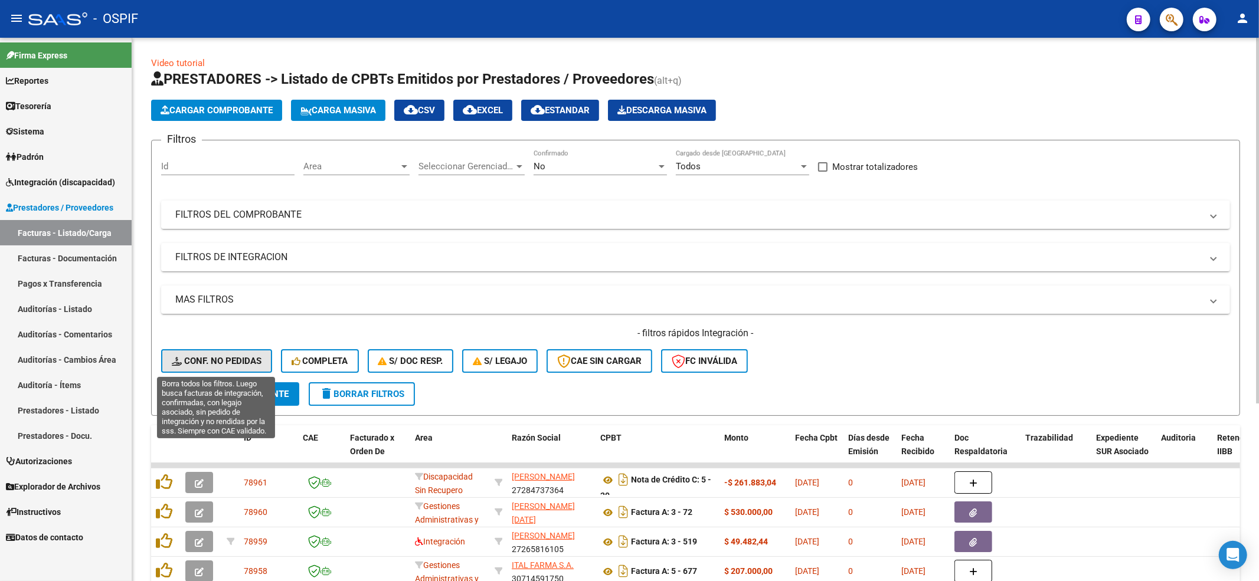
click at [227, 351] on button "Conf. no pedidas" at bounding box center [216, 361] width 111 height 24
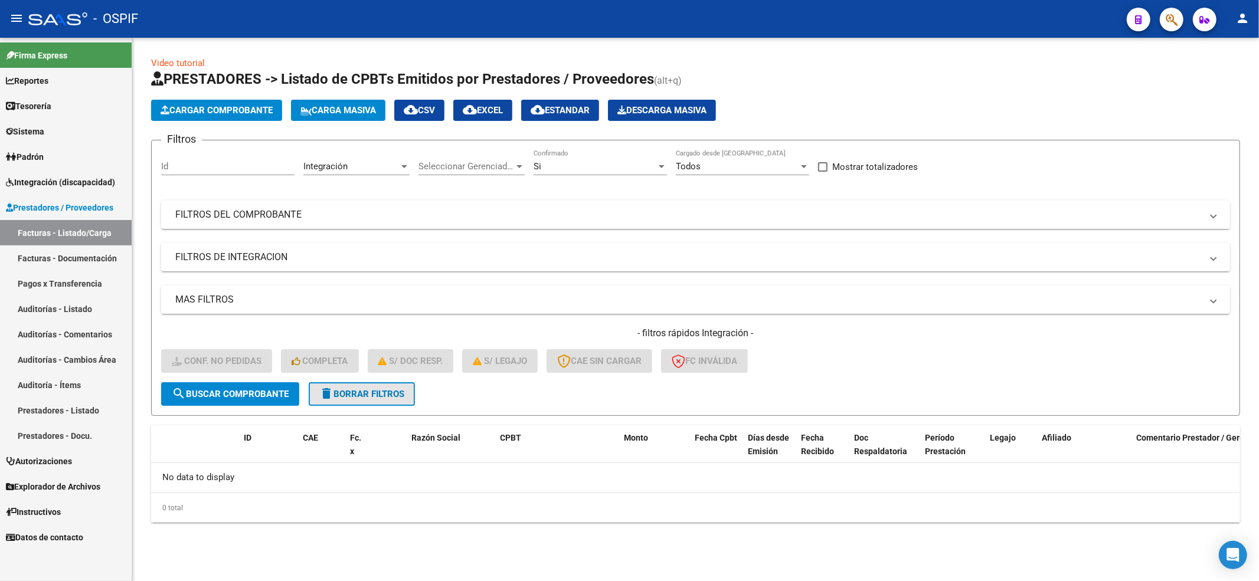
click at [346, 385] on button "delete Borrar Filtros" at bounding box center [362, 394] width 106 height 24
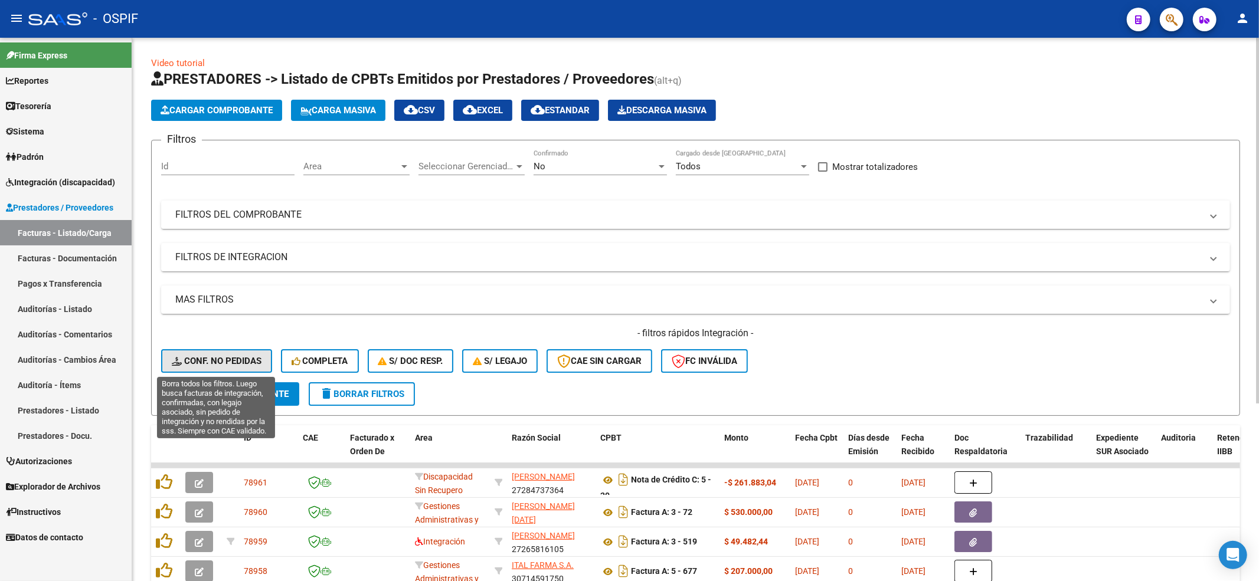
click at [210, 352] on button "Conf. no pedidas" at bounding box center [216, 361] width 111 height 24
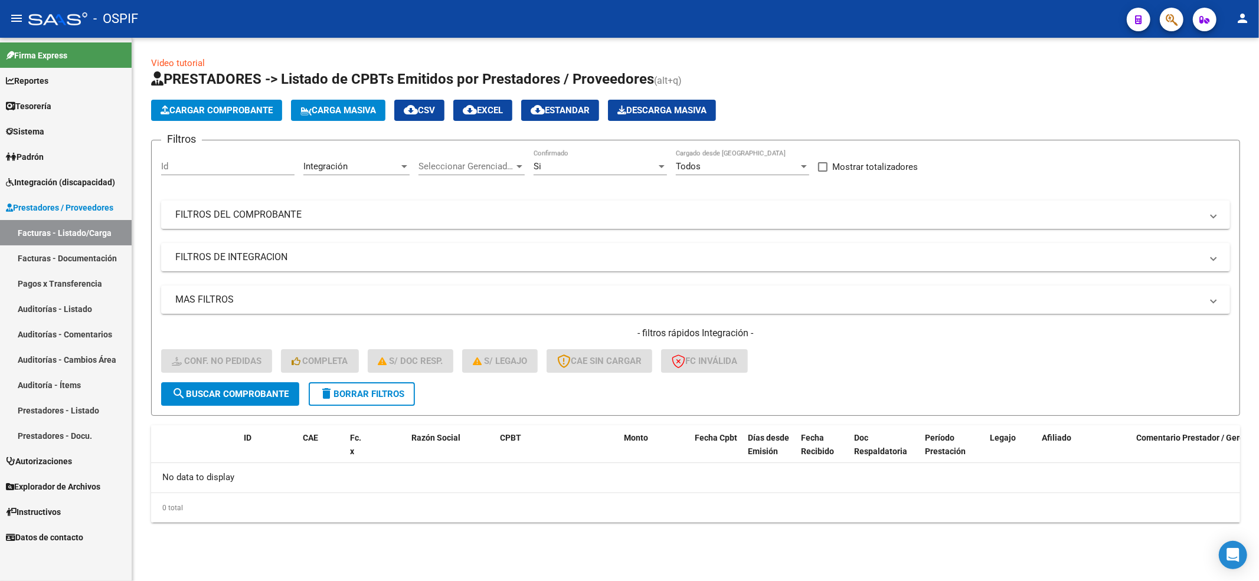
click at [381, 389] on span "delete Borrar Filtros" at bounding box center [361, 394] width 85 height 11
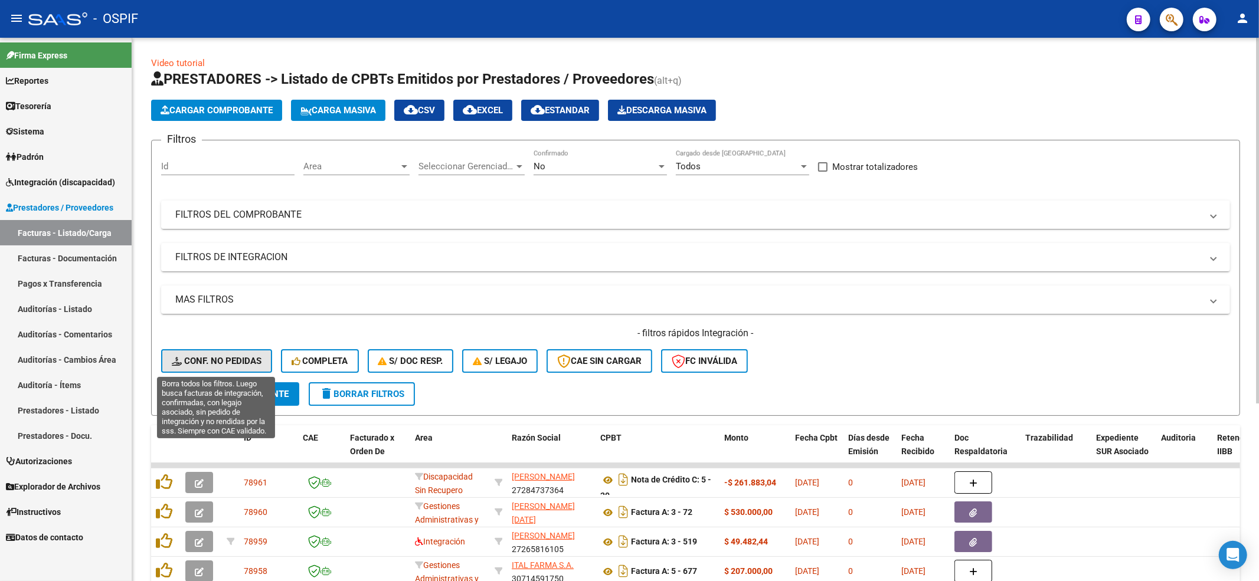
click at [208, 358] on span "Conf. no pedidas" at bounding box center [217, 361] width 90 height 11
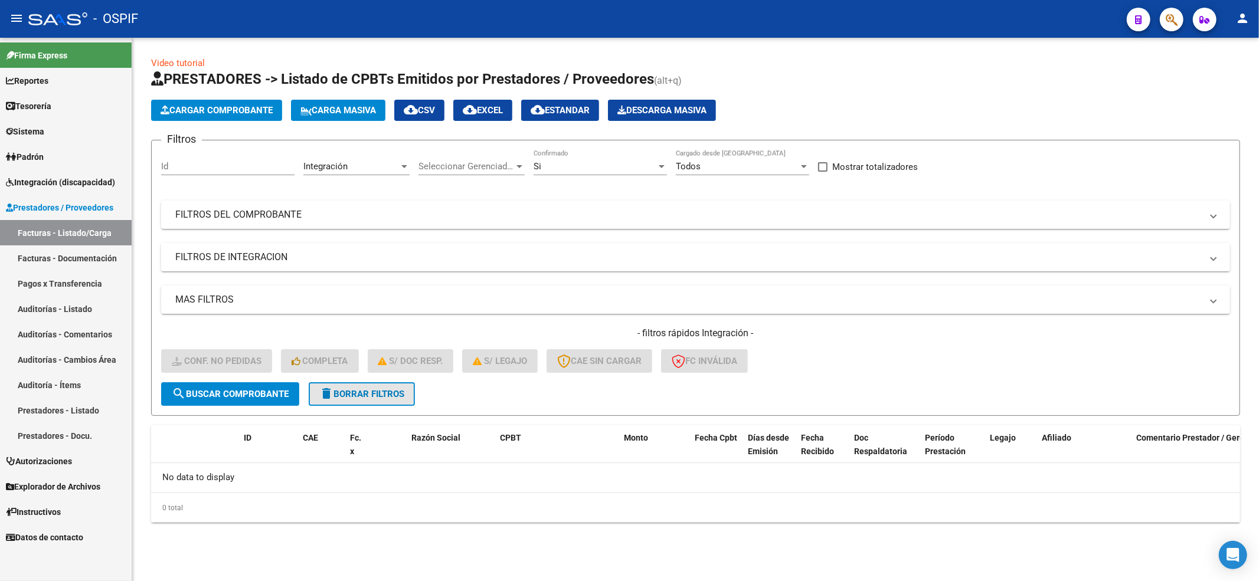
click at [397, 397] on span "delete Borrar Filtros" at bounding box center [361, 394] width 85 height 11
